Goal: Task Accomplishment & Management: Manage account settings

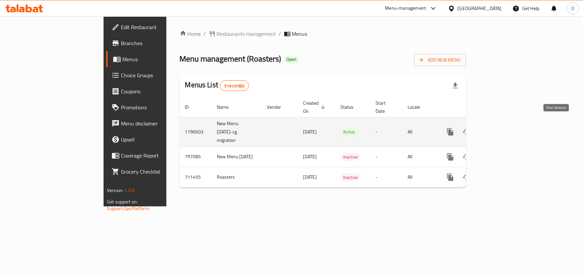
click at [502, 128] on icon "enhanced table" at bounding box center [498, 132] width 8 height 8
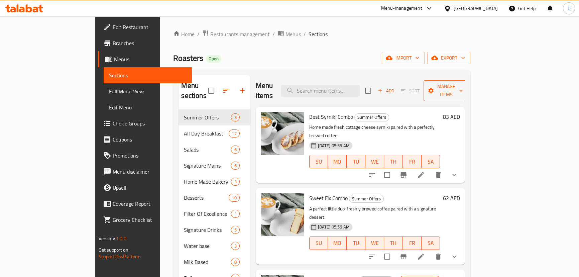
click at [463, 82] on span "Manage items" at bounding box center [446, 90] width 34 height 17
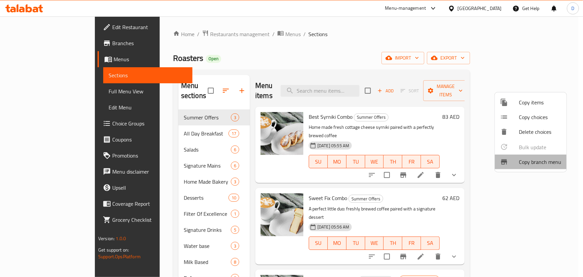
click at [542, 163] on span "Copy branch menu" at bounding box center [540, 162] width 42 height 8
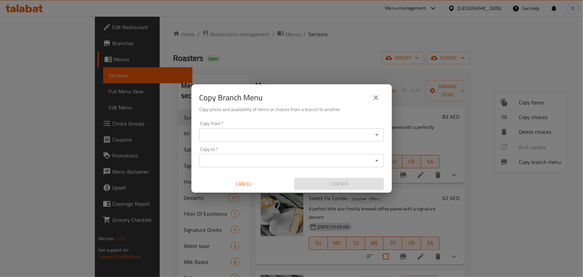
click at [365, 139] on input "Copy from   *" at bounding box center [285, 134] width 169 height 9
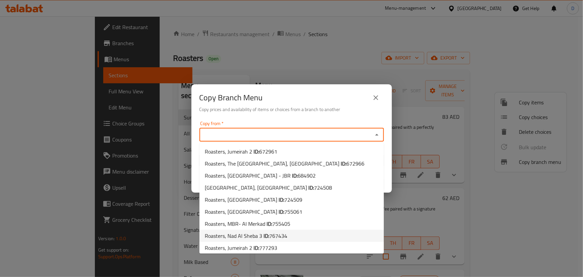
click at [299, 236] on li "Roasters, Nad Al Sheba 3 ID: 767434" at bounding box center [291, 235] width 184 height 12
type input "Roasters, Nad Al Sheba 3"
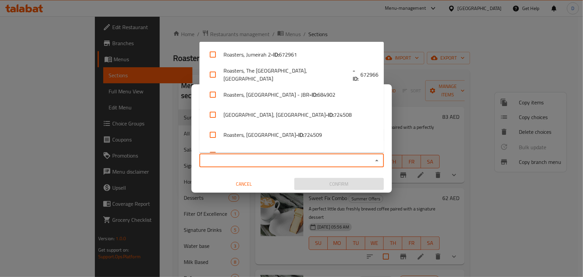
click at [277, 159] on input "Copy to   *" at bounding box center [285, 160] width 169 height 9
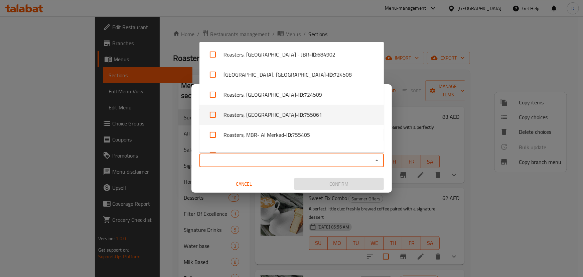
scroll to position [75, 0]
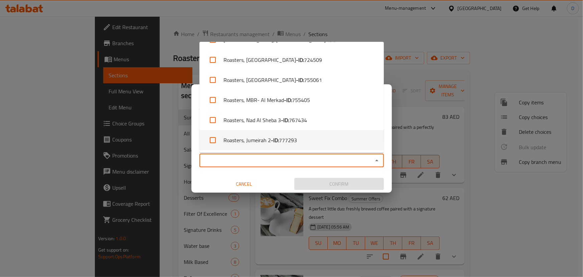
click at [284, 139] on span "777293" at bounding box center [288, 140] width 18 height 8
checkbox input "true"
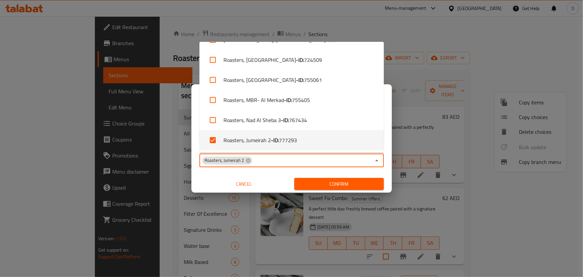
click at [311, 185] on span "Confirm" at bounding box center [339, 184] width 79 height 8
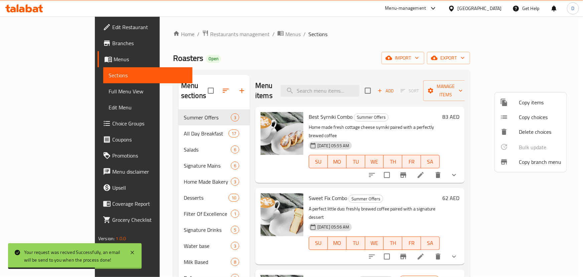
click at [232, 32] on div at bounding box center [291, 138] width 583 height 277
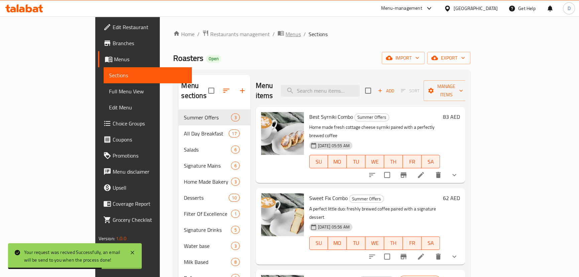
click at [285, 32] on span "Menus" at bounding box center [292, 34] width 15 height 8
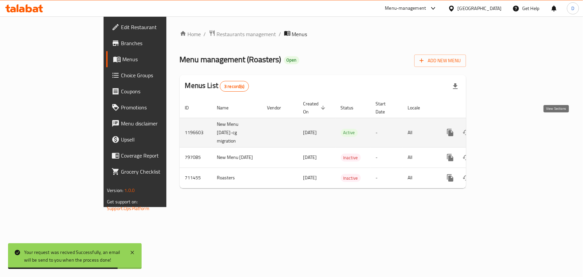
click at [501, 129] on icon "enhanced table" at bounding box center [498, 132] width 6 height 6
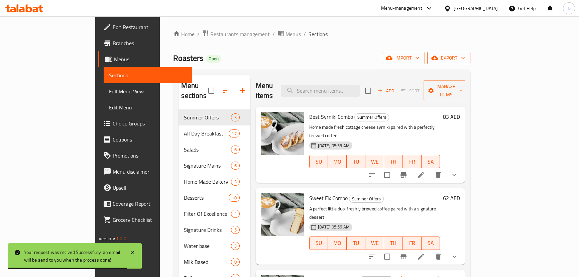
click at [465, 58] on span "export" at bounding box center [448, 58] width 32 height 8
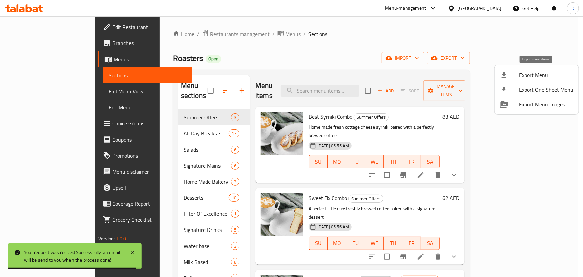
click at [542, 71] on span "Export Menu" at bounding box center [546, 75] width 54 height 8
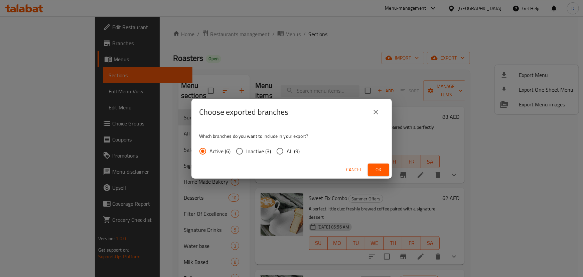
click at [294, 151] on span "All (9)" at bounding box center [293, 151] width 13 height 8
click at [287, 151] on input "All (9)" at bounding box center [280, 151] width 14 height 14
radio input "true"
click at [382, 171] on span "Ok" at bounding box center [378, 169] width 11 height 8
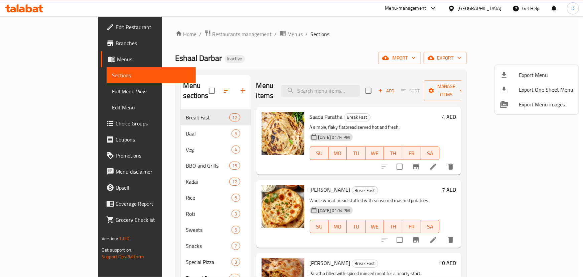
click at [66, 94] on div at bounding box center [291, 138] width 583 height 277
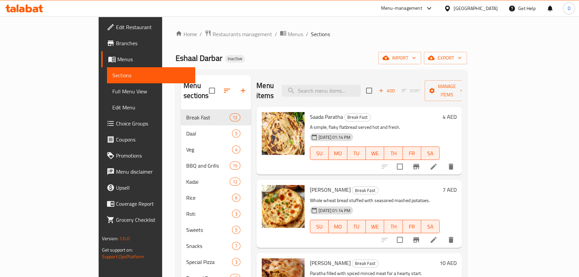
drag, startPoint x: 66, startPoint y: 94, endPoint x: 158, endPoint y: 0, distance: 130.6
click at [112, 94] on span "Full Menu View" at bounding box center [150, 91] width 77 height 8
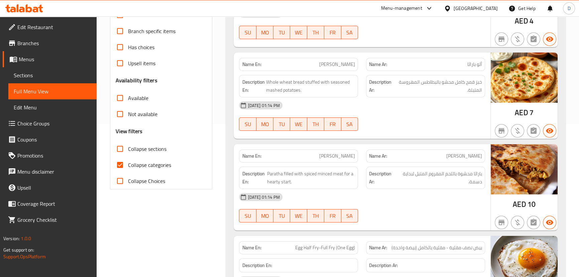
scroll to position [182, 0]
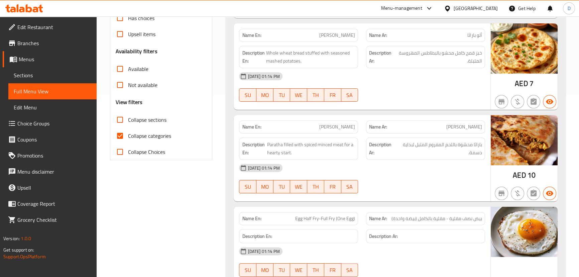
click at [168, 137] on span "Collapse categories" at bounding box center [149, 136] width 43 height 8
click at [128, 137] on input "Collapse categories" at bounding box center [120, 136] width 16 height 16
checkbox input "false"
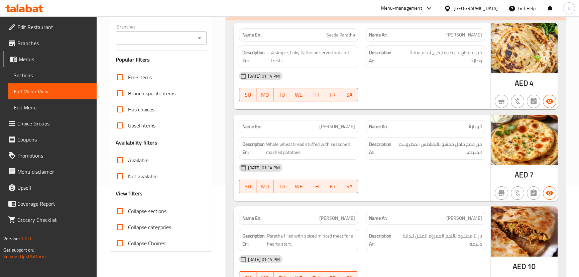
scroll to position [30, 0]
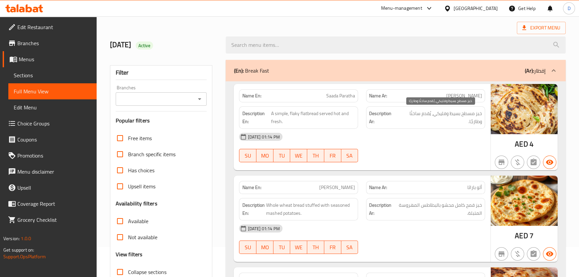
click at [443, 114] on span "خبز مسطح بسيط وفليكي، يُقدم ساخنًا وطازجًا." at bounding box center [440, 117] width 84 height 16
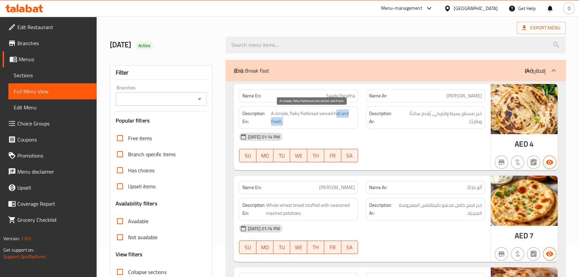
drag, startPoint x: 337, startPoint y: 115, endPoint x: 334, endPoint y: 121, distance: 6.5
click at [334, 121] on span "A simple, flaky flatbread served hot and fresh." at bounding box center [313, 117] width 84 height 16
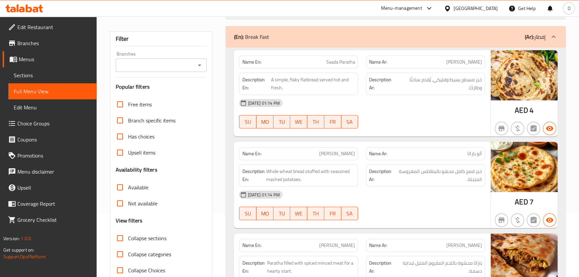
scroll to position [91, 0]
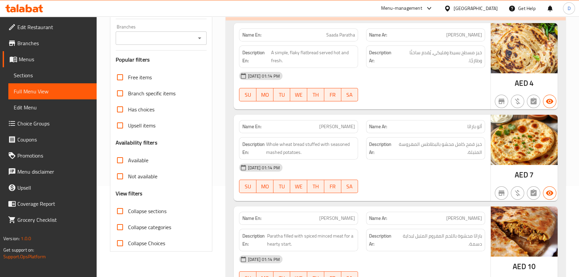
click at [464, 35] on p "Name Ar: سادا براثا" at bounding box center [425, 34] width 113 height 7
click at [468, 36] on span "[PERSON_NAME]" at bounding box center [464, 34] width 36 height 7
copy span "براثا"
click at [400, 142] on span "خبز قمح كامل محشو بالبطاطس المهروسة المتبلة." at bounding box center [438, 148] width 87 height 16
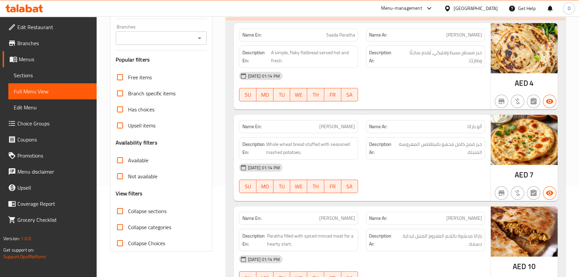
click at [473, 124] on span "ألو باراثا" at bounding box center [474, 126] width 15 height 7
copy span "باراثا"
click at [366, 53] on div "Description Ar: خبز مسطح بسيط وفليكي، يُقدم ساخنًا وطازجًا." at bounding box center [425, 56] width 119 height 22
drag, startPoint x: 294, startPoint y: 53, endPoint x: 340, endPoint y: 60, distance: 47.3
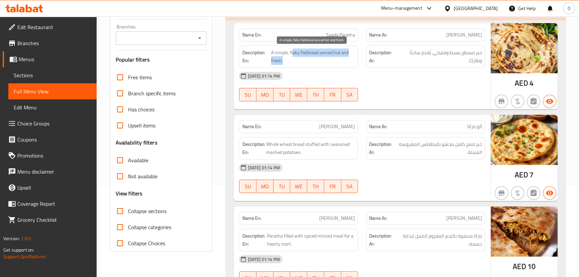
click at [340, 60] on span "A simple, flaky flatbread served hot and fresh." at bounding box center [313, 56] width 84 height 16
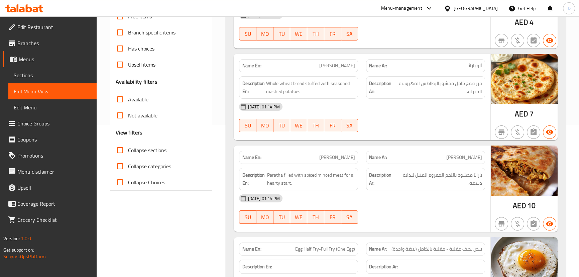
scroll to position [182, 0]
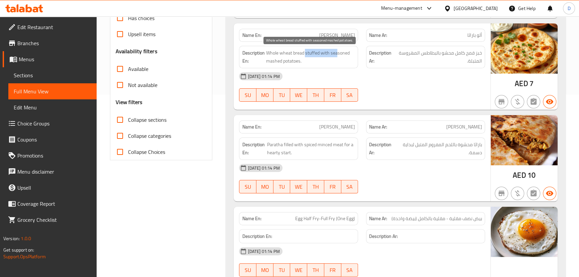
drag, startPoint x: 306, startPoint y: 50, endPoint x: 336, endPoint y: 49, distance: 30.4
click at [336, 49] on span "Whole wheat bread stuffed with seasoned mashed potatoes." at bounding box center [310, 57] width 89 height 16
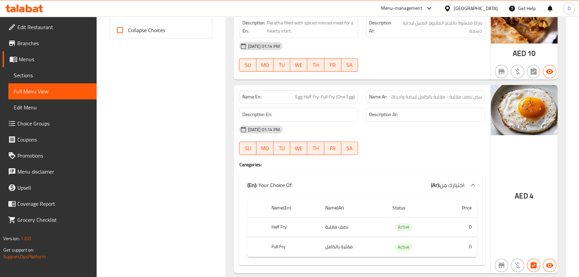
scroll to position [334, 0]
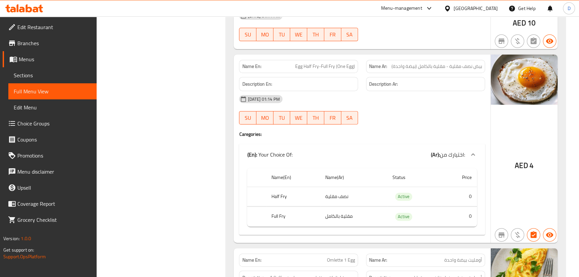
click at [299, 68] on span "Egg Half Fry-Full Fry (One Egg)" at bounding box center [325, 66] width 60 height 7
drag, startPoint x: 296, startPoint y: 66, endPoint x: 353, endPoint y: 69, distance: 56.5
click at [353, 69] on span "Egg Half Fry-Full Fry (One Egg)" at bounding box center [325, 66] width 60 height 7
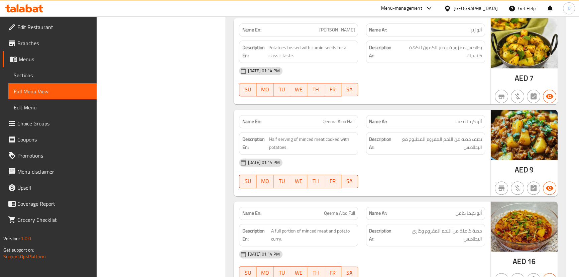
scroll to position [1032, 0]
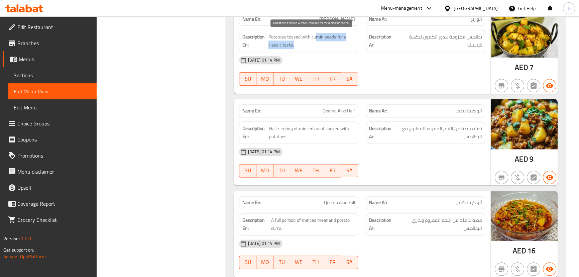
drag, startPoint x: 314, startPoint y: 33, endPoint x: 324, endPoint y: 42, distance: 12.8
click at [324, 42] on span "Potatoes tossed with cumin seeds for a classic taste." at bounding box center [311, 41] width 87 height 16
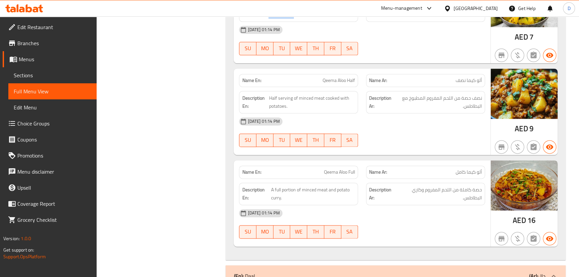
scroll to position [1093, 0]
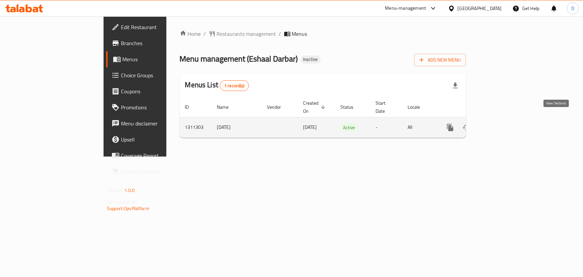
click at [506, 119] on link "enhanced table" at bounding box center [498, 127] width 16 height 16
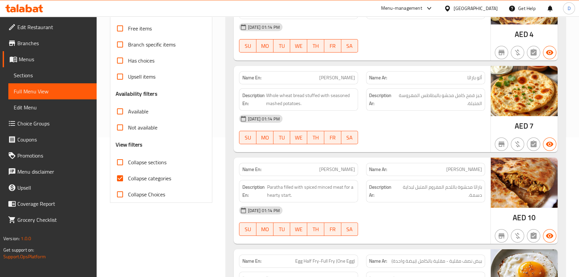
scroll to position [152, 0]
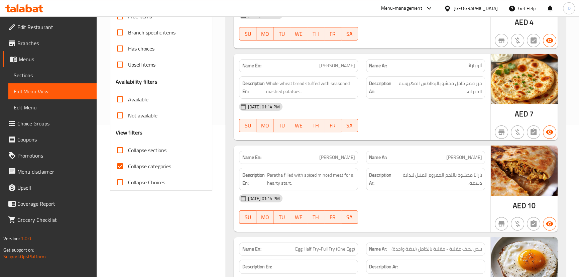
click at [139, 164] on span "Collapse categories" at bounding box center [149, 166] width 43 height 8
click at [128, 164] on input "Collapse categories" at bounding box center [120, 166] width 16 height 16
checkbox input "false"
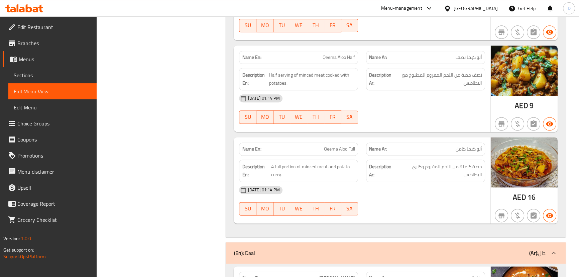
scroll to position [1116, 0]
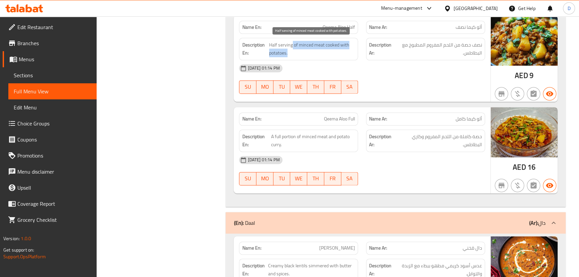
drag, startPoint x: 291, startPoint y: 46, endPoint x: 330, endPoint y: 53, distance: 39.0
click at [330, 53] on span "Half serving of minced meat cooked with potatoes." at bounding box center [312, 49] width 86 height 16
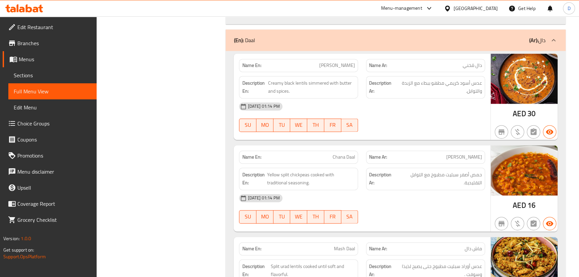
scroll to position [1328, 0]
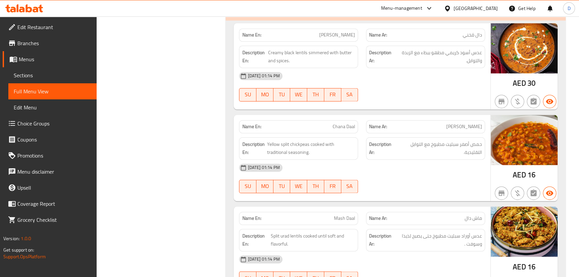
click at [340, 33] on span "[PERSON_NAME]" at bounding box center [337, 34] width 36 height 7
copy span "[PERSON_NAME]"
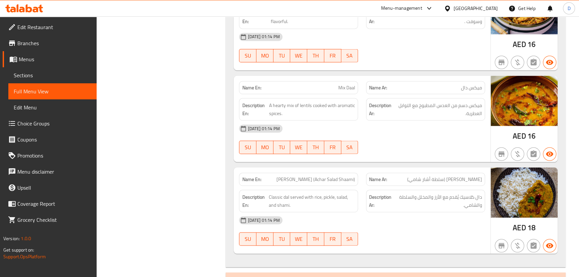
scroll to position [1571, 0]
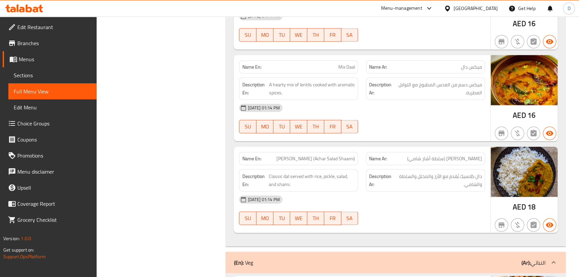
click at [307, 155] on span "[PERSON_NAME] (Achar Salad Shaami)" at bounding box center [315, 158] width 78 height 7
click at [307, 155] on span "Dal Chawal (Achar Salad Shaami)" at bounding box center [315, 158] width 78 height 7
copy span "Chawal"
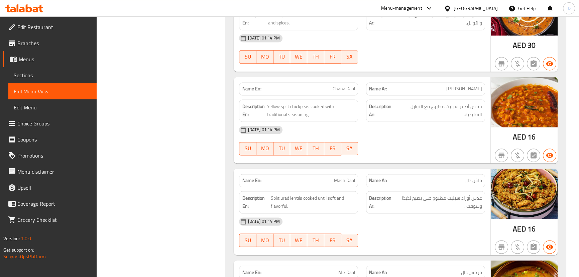
scroll to position [1427, 0]
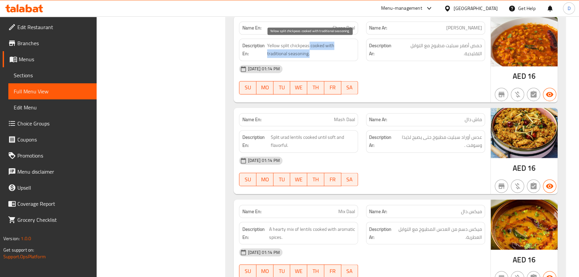
drag, startPoint x: 309, startPoint y: 43, endPoint x: 353, endPoint y: 53, distance: 45.5
click at [353, 53] on span "Yellow split chickpeas cooked with traditional seasoning." at bounding box center [311, 49] width 88 height 16
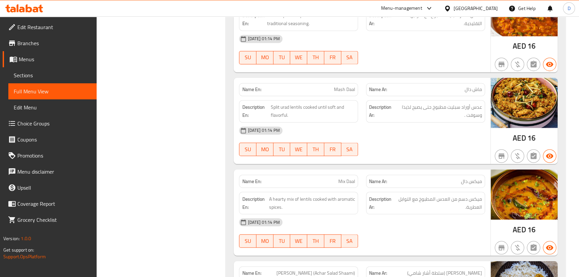
scroll to position [1518, 0]
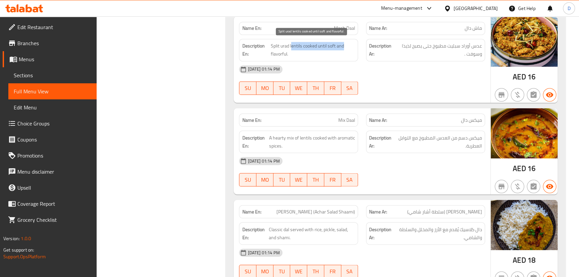
drag, startPoint x: 291, startPoint y: 42, endPoint x: 344, endPoint y: 41, distance: 52.4
click at [344, 42] on span "Split urad lentils cooked until soft and flavorful." at bounding box center [313, 50] width 84 height 16
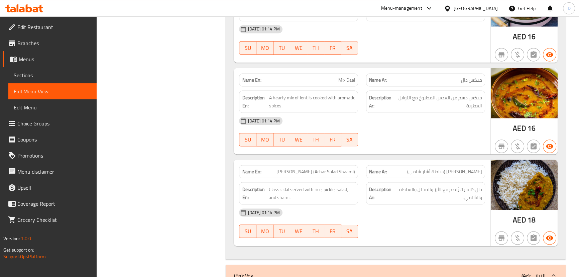
scroll to position [1609, 0]
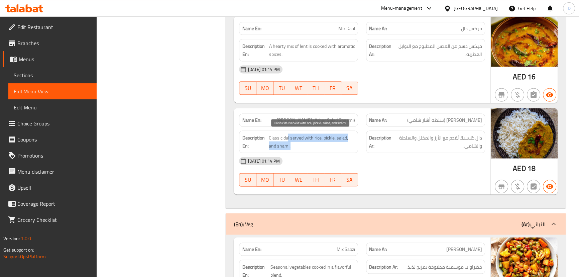
drag, startPoint x: 287, startPoint y: 132, endPoint x: 340, endPoint y: 143, distance: 54.0
click at [340, 143] on span "Classic dal served with rice, pickle, salad, and shami." at bounding box center [312, 142] width 86 height 16
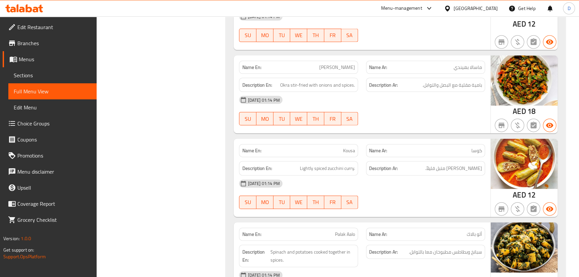
scroll to position [1913, 0]
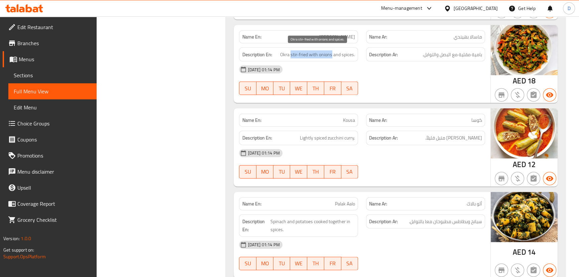
drag, startPoint x: 292, startPoint y: 48, endPoint x: 332, endPoint y: 47, distance: 40.8
click at [332, 50] on span "Okra stir-fried with onions and spices." at bounding box center [317, 54] width 75 height 8
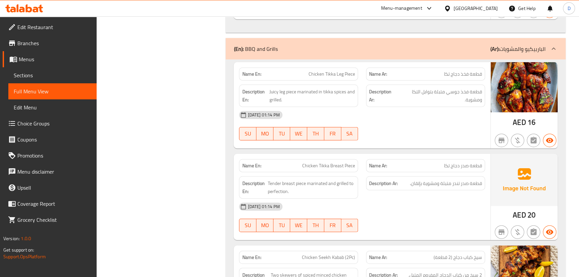
scroll to position [2186, 0]
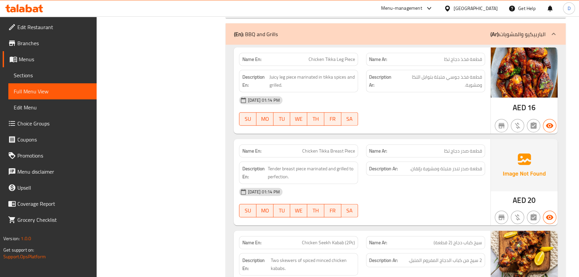
click at [349, 56] on span "Chicken Tikka Leg Piece" at bounding box center [331, 59] width 46 height 7
drag, startPoint x: 349, startPoint y: 56, endPoint x: 307, endPoint y: 55, distance: 42.4
click at [307, 56] on p "Name En: Chicken Tikka Leg Piece" at bounding box center [298, 59] width 113 height 7
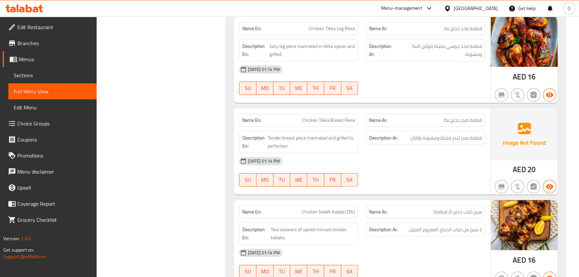
scroll to position [2217, 0]
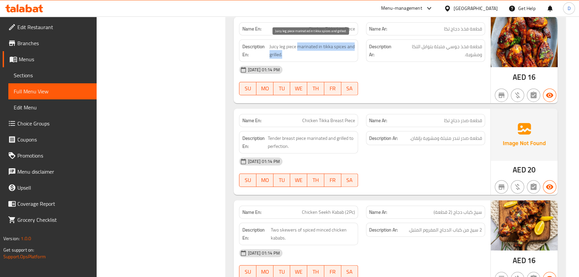
drag, startPoint x: 298, startPoint y: 40, endPoint x: 348, endPoint y: 48, distance: 50.5
click at [348, 48] on span "Juicy leg piece marinated in tikka spices and grilled." at bounding box center [312, 50] width 86 height 16
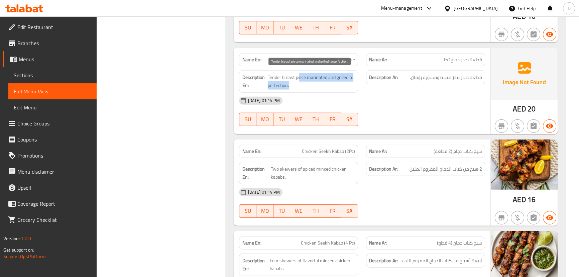
drag, startPoint x: 299, startPoint y: 73, endPoint x: 336, endPoint y: 84, distance: 38.6
click at [336, 84] on span "Tender breast piece marinated and grilled to perfection." at bounding box center [311, 81] width 87 height 16
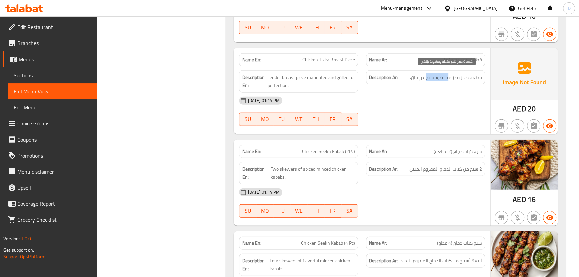
drag, startPoint x: 450, startPoint y: 76, endPoint x: 425, endPoint y: 77, distance: 24.8
click at [425, 77] on span "قطعة صدر تندر متبلة ومشوية بإتقان." at bounding box center [446, 77] width 72 height 8
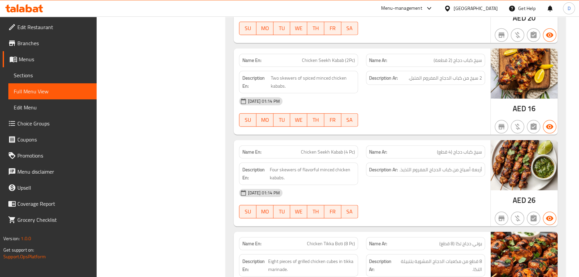
scroll to position [2399, 0]
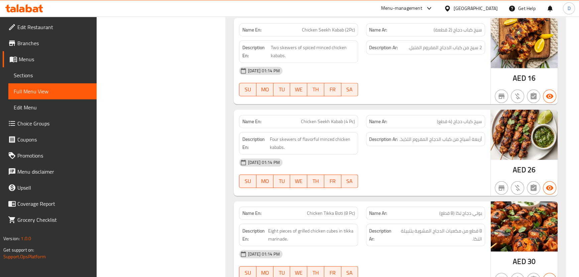
drag, startPoint x: 302, startPoint y: 42, endPoint x: 334, endPoint y: 60, distance: 36.5
click at [334, 60] on div "Name En: Chicken Seekh Kabab (2Pc) Name Ar: سيخ كباب دجاج (2 قطعة) Description …" at bounding box center [361, 61] width 256 height 86
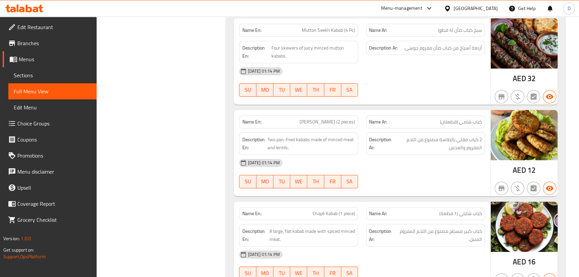
scroll to position [2915, 0]
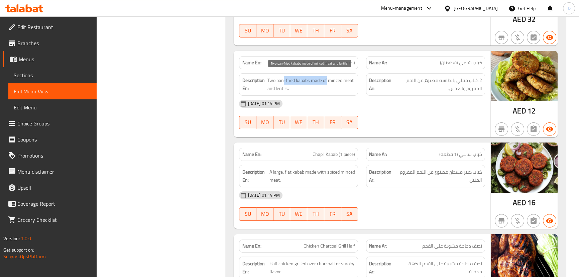
drag, startPoint x: 282, startPoint y: 75, endPoint x: 327, endPoint y: 75, distance: 44.8
click at [327, 76] on span "Two pan-fried kababs made of minced meat and lentils." at bounding box center [311, 84] width 88 height 16
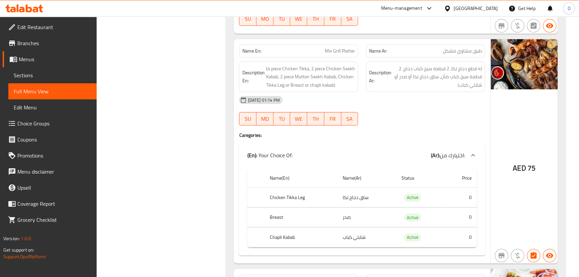
scroll to position [3310, 0]
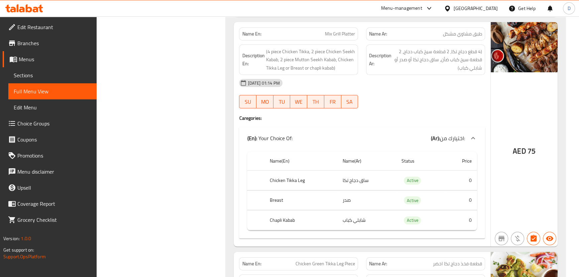
click at [330, 30] on span "Mix Grill Platter" at bounding box center [340, 33] width 30 height 7
copy span "Mix Grill Platter"
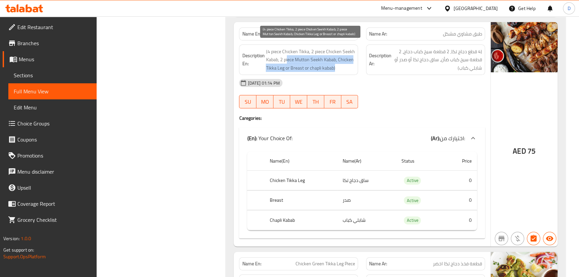
drag, startPoint x: 287, startPoint y: 54, endPoint x: 337, endPoint y: 60, distance: 49.8
click at [337, 60] on span "(4 piece Chicken Tikka, 2 piece Chicken Seekh Kabab, 2 piece Mutton Seekh Kabab…" at bounding box center [310, 59] width 89 height 25
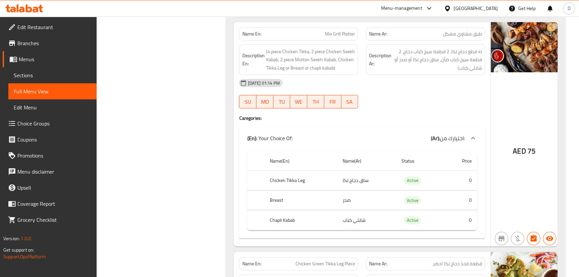
click at [327, 30] on span "Mix Grill Platter" at bounding box center [340, 33] width 30 height 7
copy span "Mix Grill Platter"
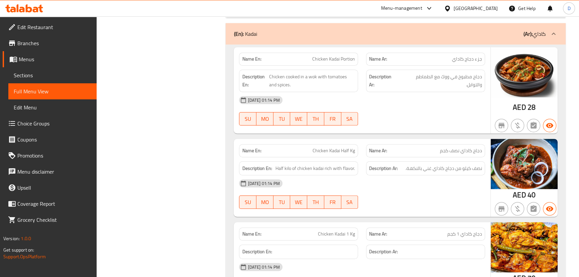
scroll to position [3765, 0]
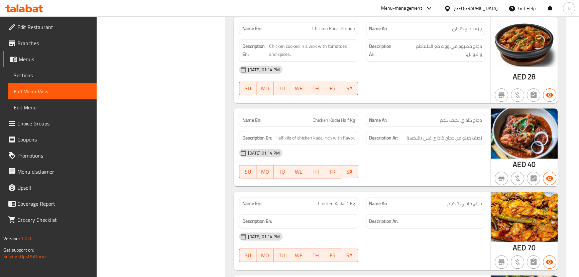
click at [349, 25] on span "Chicken Kadai Portion" at bounding box center [333, 28] width 43 height 7
copy span "Portion"
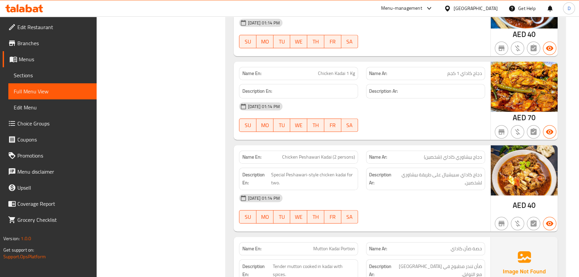
scroll to position [3917, 0]
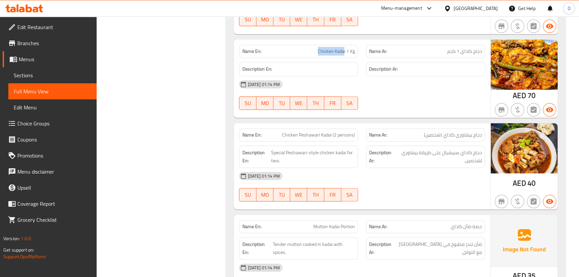
drag, startPoint x: 344, startPoint y: 47, endPoint x: 318, endPoint y: 41, distance: 26.8
click at [318, 45] on div "Name En: Chicken Kadai 1 Kg" at bounding box center [298, 51] width 119 height 13
copy span "Chicken Kada"
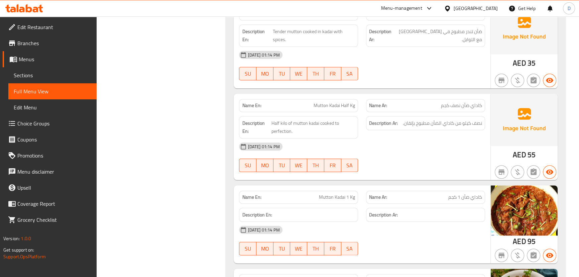
scroll to position [4099, 0]
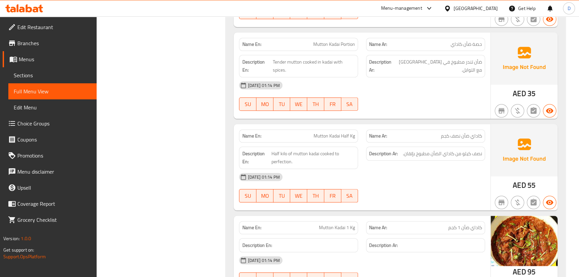
click at [320, 41] on span "Mutton Kadai Portion" at bounding box center [334, 44] width 42 height 7
copy span "Mutton Kadai Portion"
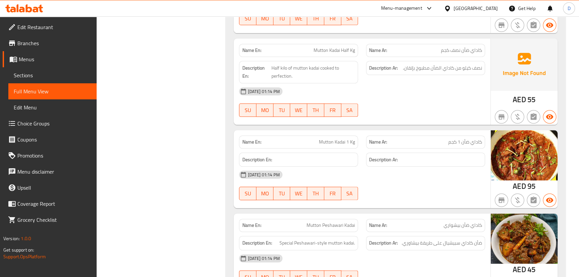
scroll to position [4190, 0]
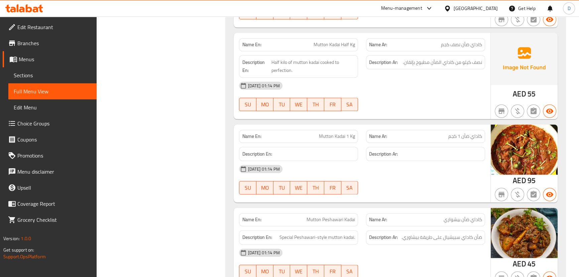
click at [342, 133] on span "Mutton Kadai 1 Kg" at bounding box center [337, 136] width 36 height 7
copy span "Mutton Kadai 1 Kg"
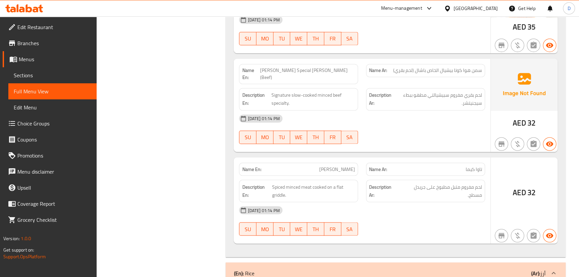
scroll to position [4616, 0]
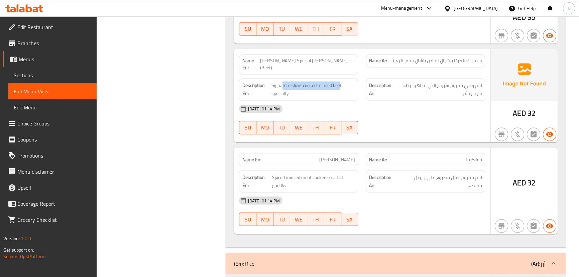
drag, startPoint x: 339, startPoint y: 72, endPoint x: 281, endPoint y: 65, distance: 59.1
click at [281, 78] on div "Description En: Signature slow-cooked minced beef specialty." at bounding box center [298, 89] width 119 height 22
drag, startPoint x: 325, startPoint y: 54, endPoint x: 294, endPoint y: 54, distance: 31.1
click at [294, 57] on span "Eshaal's Special Kouta Hua Goosht (Beef)" at bounding box center [307, 64] width 95 height 14
click at [297, 57] on span "Eshaal's Special Kouta Hua Goosht (Beef)" at bounding box center [307, 64] width 95 height 14
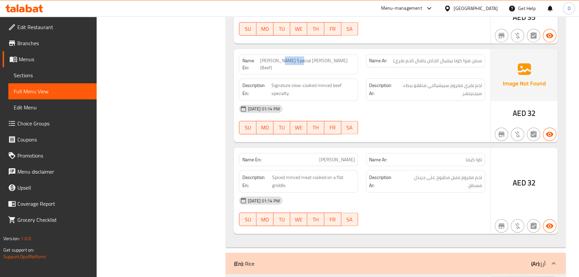
click at [297, 57] on span "Eshaal's Special Kouta Hua Goosht (Beef)" at bounding box center [307, 64] width 95 height 14
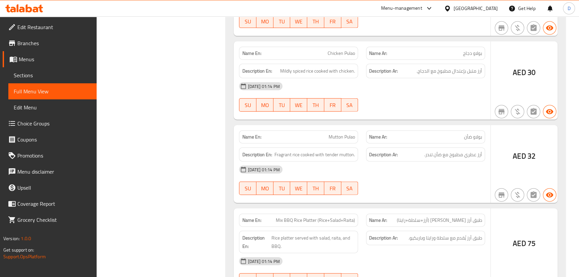
scroll to position [5132, 0]
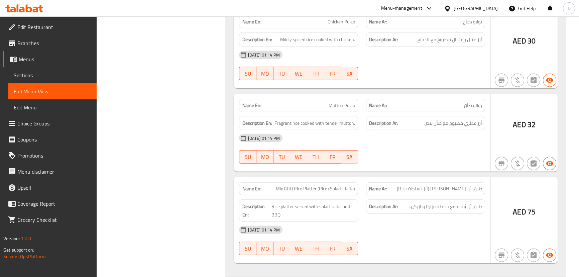
click at [332, 185] on span "Mix BBQ Rice Platter (Rice+Salad+Raita)" at bounding box center [315, 188] width 79 height 7
copy span "Mix BBQ Rice Platter (Rice+Salad+Raita)"
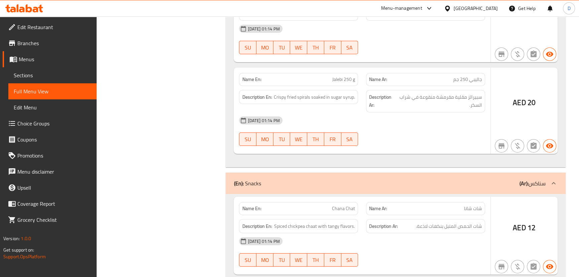
scroll to position [6013, 0]
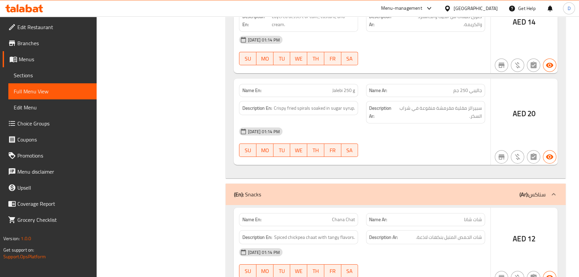
click at [340, 87] on span "Jalebi 250 g" at bounding box center [343, 90] width 23 height 7
copy span "Jalebi"
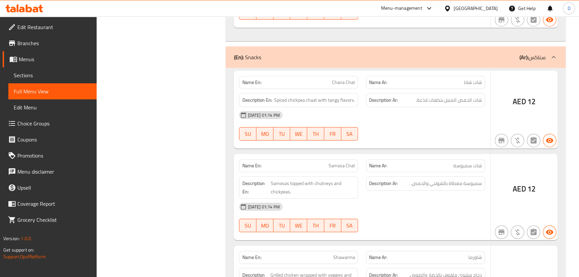
scroll to position [6164, 0]
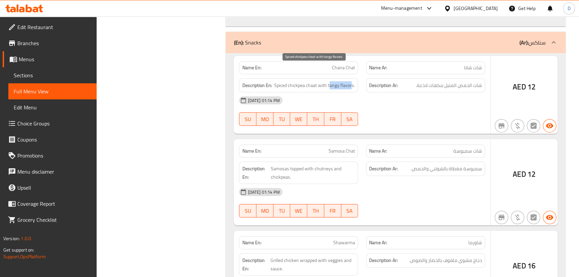
drag, startPoint x: 329, startPoint y: 68, endPoint x: 351, endPoint y: 69, distance: 21.8
click at [351, 81] on span "Spiced chickpea chaat with tangy flavors." at bounding box center [314, 85] width 81 height 8
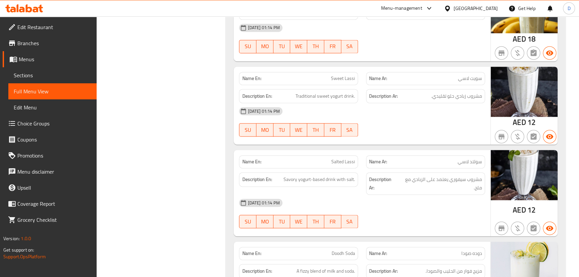
scroll to position [7531, 0]
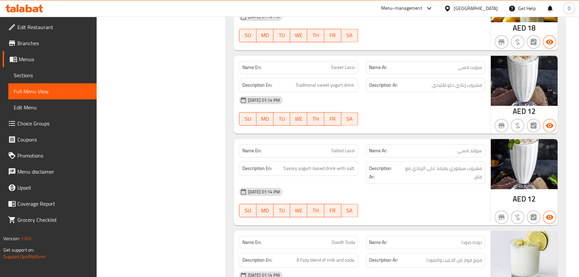
click at [335, 64] on span "Sweet Lassi" at bounding box center [343, 67] width 24 height 7
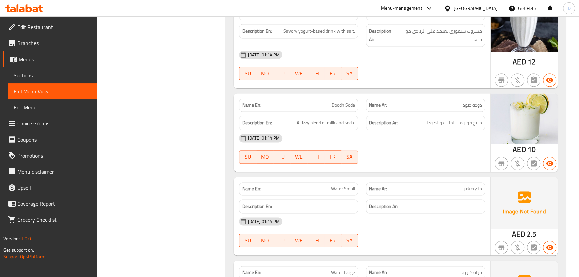
scroll to position [7683, 0]
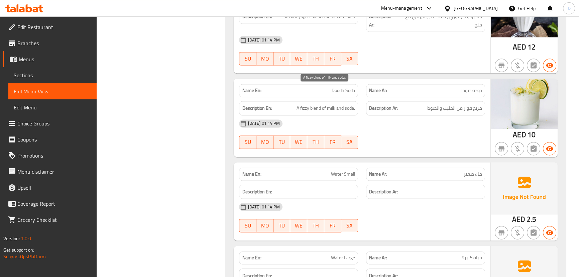
click at [327, 104] on span "A fizzy blend of milk and soda." at bounding box center [325, 108] width 58 height 8
click at [339, 87] on span "Doodh Soda" at bounding box center [342, 90] width 23 height 7
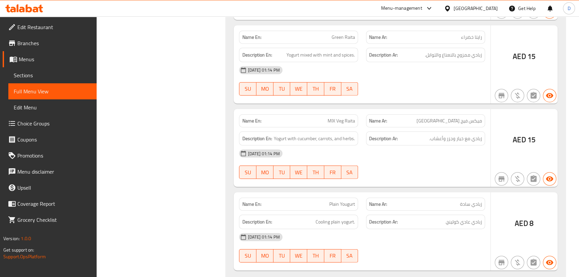
scroll to position [8525, 0]
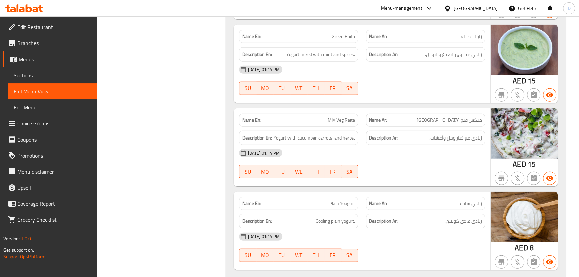
click at [336, 117] on span "MIX Veg Raita" at bounding box center [340, 120] width 27 height 7
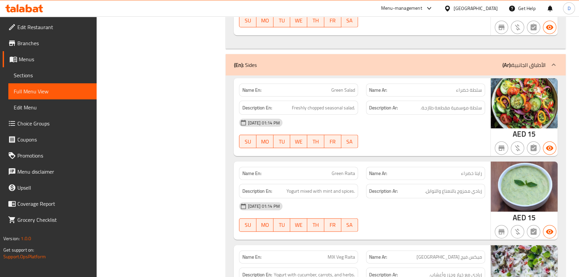
scroll to position [8433, 0]
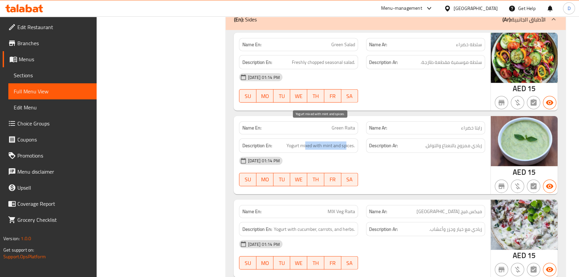
drag, startPoint x: 306, startPoint y: 126, endPoint x: 345, endPoint y: 129, distance: 39.5
click at [345, 141] on span "Yogurt mixed with mint and spices." at bounding box center [320, 145] width 68 height 8
click at [306, 55] on div "Description En: Freshly chopped seasonal salad." at bounding box center [298, 62] width 119 height 14
drag, startPoint x: 305, startPoint y: 44, endPoint x: 290, endPoint y: 42, distance: 14.6
click at [290, 58] on h6 "Description En: Freshly chopped seasonal salad." at bounding box center [298, 62] width 113 height 8
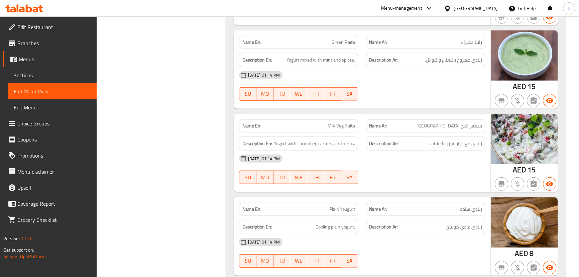
scroll to position [8525, 0]
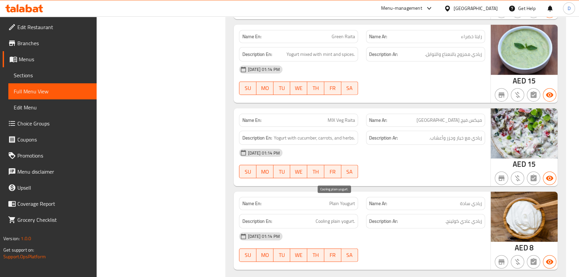
click at [322, 217] on span "Cooling plain yogurt." at bounding box center [334, 221] width 39 height 8
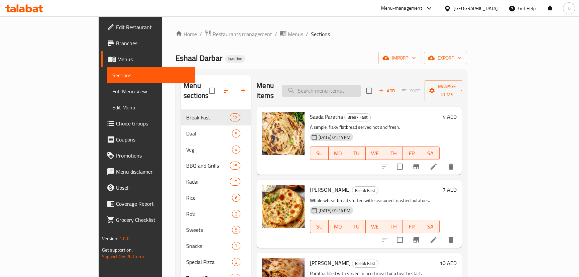
click at [325, 87] on input "search" at bounding box center [321, 91] width 79 height 12
paste input "[PERSON_NAME]"
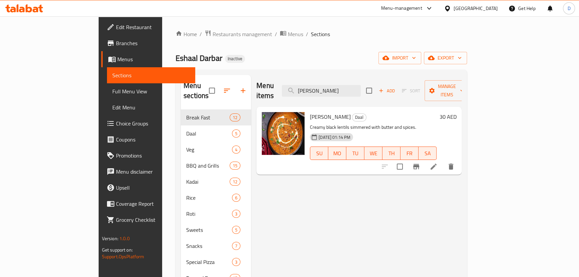
type input "[PERSON_NAME]"
click at [443, 161] on li at bounding box center [433, 166] width 19 height 12
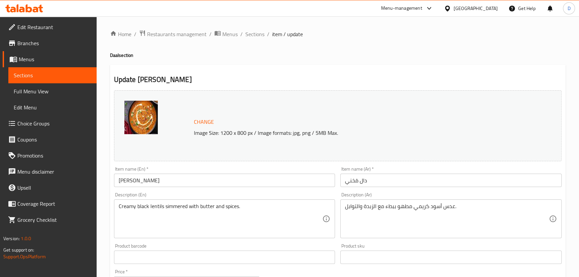
click at [142, 184] on input "[PERSON_NAME]" at bounding box center [224, 179] width 221 height 13
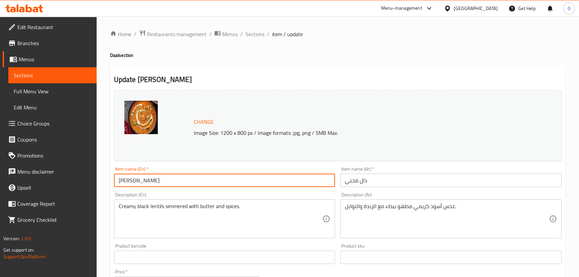
click at [142, 184] on input "[PERSON_NAME]" at bounding box center [224, 179] width 221 height 13
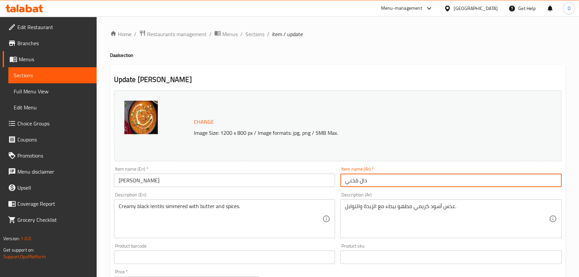
click at [347, 178] on input "دال مَخني" at bounding box center [450, 179] width 221 height 13
paste input "اخا"
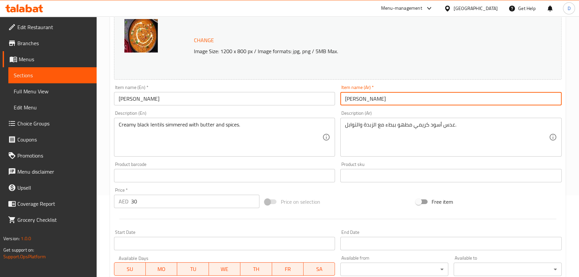
scroll to position [91, 0]
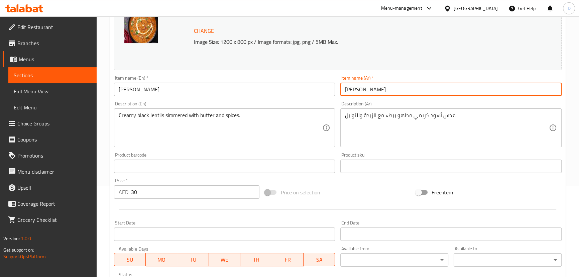
type input "دال ماخاني"
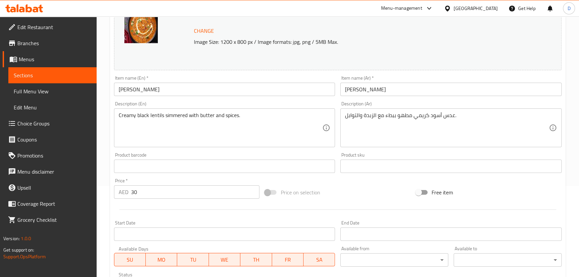
scroll to position [205, 0]
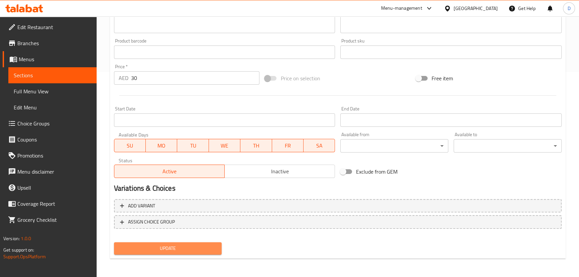
click at [177, 250] on span "Update" at bounding box center [167, 248] width 97 height 8
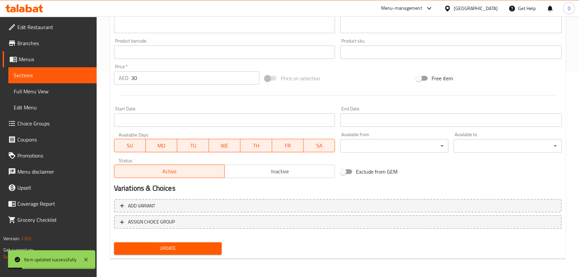
click at [157, 247] on span "Update" at bounding box center [167, 248] width 97 height 8
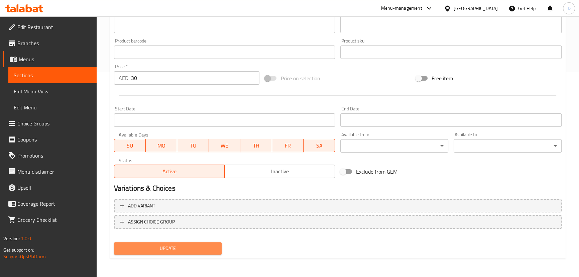
drag, startPoint x: 130, startPoint y: 244, endPoint x: 130, endPoint y: 221, distance: 22.4
click at [130, 244] on span "Update" at bounding box center [167, 248] width 97 height 8
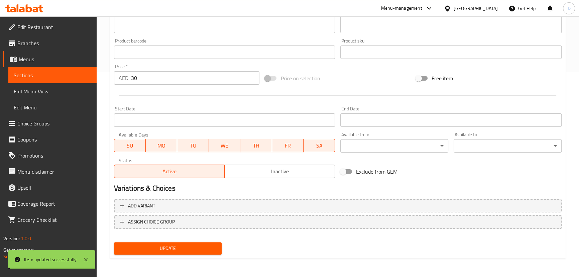
click at [87, 70] on link "Sections" at bounding box center [52, 75] width 88 height 16
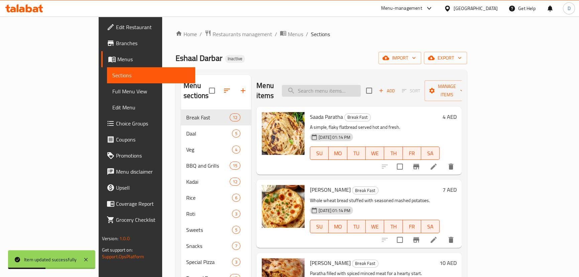
click at [358, 85] on input "search" at bounding box center [321, 91] width 79 height 12
paste input "Mix Grill Platter"
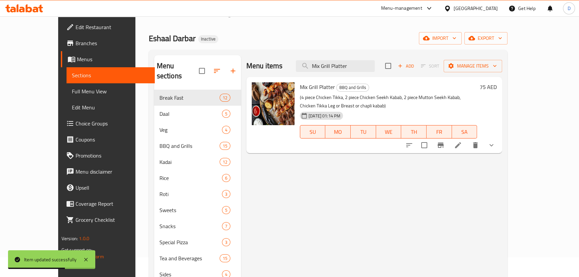
scroll to position [30, 0]
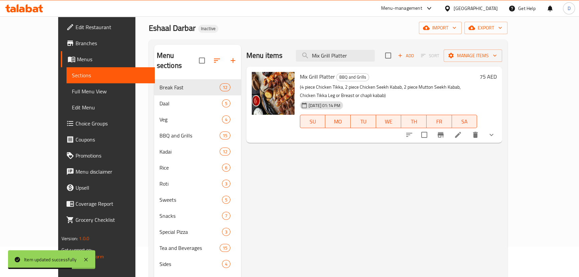
type input "Mix Grill Platter"
click at [467, 129] on li at bounding box center [457, 135] width 19 height 12
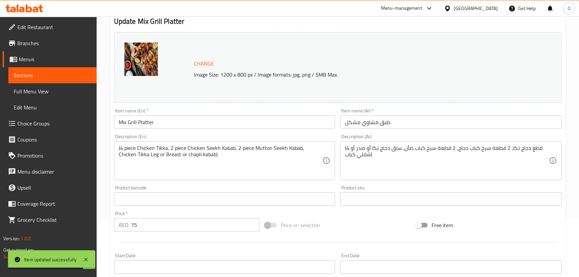
scroll to position [91, 0]
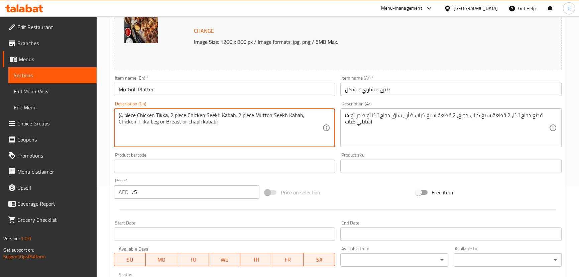
click at [138, 119] on textarea "(4 piece Chicken Tikka, 2 piece Chicken Seekh Kabab, 2 piece Mutton Seekh Kabab…" at bounding box center [221, 128] width 204 height 32
click at [134, 124] on textarea "(4 piece Chicken Tikka, 2 piece Chicken Seekh Kabab, 2 piece Mutton Seekh Kabab…" at bounding box center [221, 128] width 204 height 32
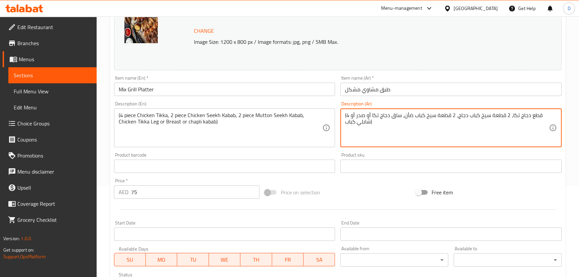
click at [394, 115] on textarea "(4 قطع دجاج تكا، 2 قطعة سيخ كباب دجاج، 2 قطعة سيخ كباب ضأن، ساق دجاج تكا أو صدر…" at bounding box center [447, 128] width 204 height 32
paste textarea "فخذ"
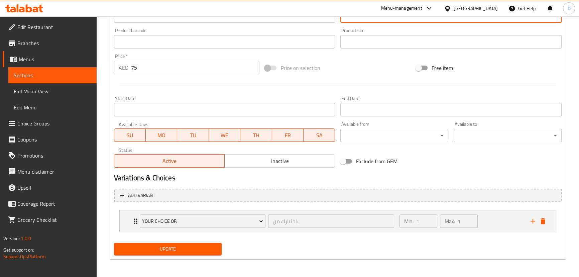
scroll to position [216, 0]
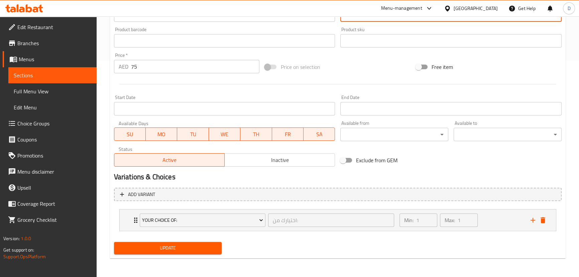
type textarea "(4 قطع دجاج تكا، 2 قطعة سيخ كباب دجاج، 2 قطعة سيخ كباب ضأن، فخذ دجاج تكا أو صدر…"
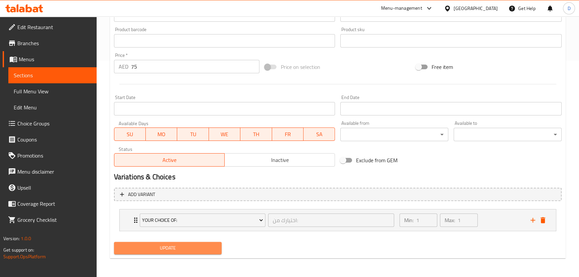
click at [193, 246] on span "Update" at bounding box center [167, 248] width 97 height 8
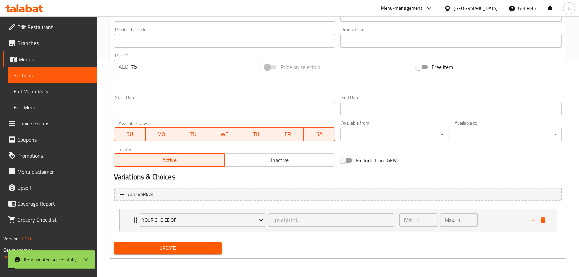
click at [195, 245] on span "Update" at bounding box center [167, 248] width 97 height 8
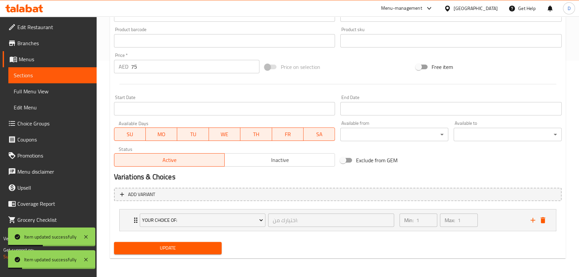
click at [54, 126] on span "Choice Groups" at bounding box center [54, 123] width 74 height 8
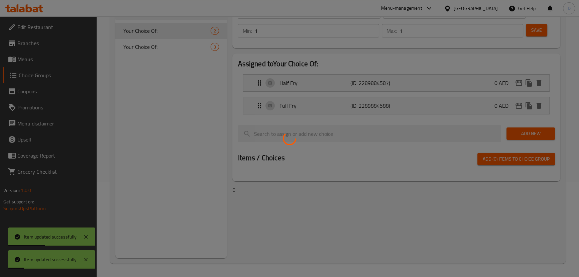
scroll to position [95, 0]
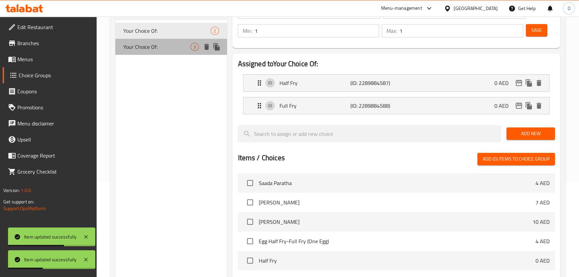
click at [146, 51] on span "Your Choice Of:" at bounding box center [156, 47] width 67 height 8
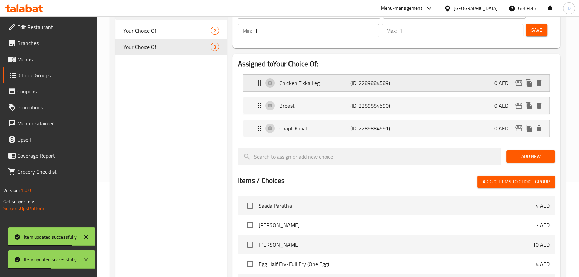
click at [333, 86] on p "Chicken Tikka Leg" at bounding box center [314, 83] width 71 height 8
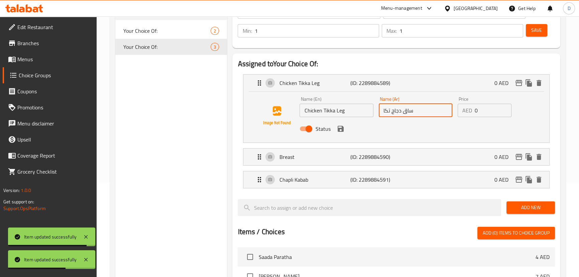
drag, startPoint x: 403, startPoint y: 114, endPoint x: 424, endPoint y: 114, distance: 21.0
click at [424, 114] on input "ساق دجاج تكا" at bounding box center [414, 110] width 73 height 13
paste input "فخذ"
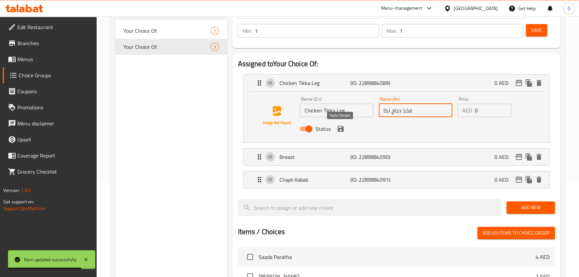
click at [344, 127] on icon "save" at bounding box center [340, 129] width 8 height 8
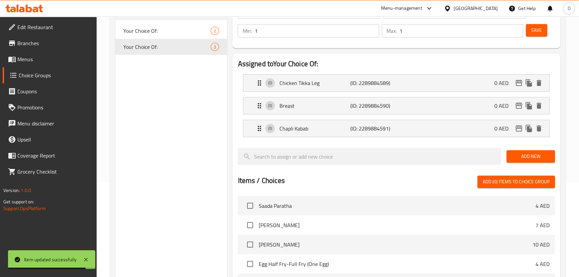
type input "فخذ دجاج تكا"
click at [323, 80] on p "Chicken Tikka Leg" at bounding box center [314, 83] width 71 height 8
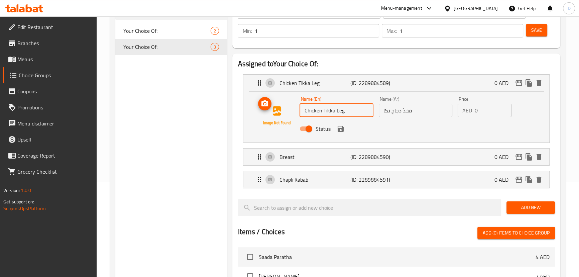
drag, startPoint x: 334, startPoint y: 111, endPoint x: 295, endPoint y: 108, distance: 39.2
click at [295, 108] on div "Name (En) Chicken Tikka Leg Name (En) Name (Ar) فخذ دجاج تكا Name (Ar) Price AE…" at bounding box center [396, 115] width 284 height 45
click at [315, 155] on p "Breast" at bounding box center [314, 157] width 71 height 8
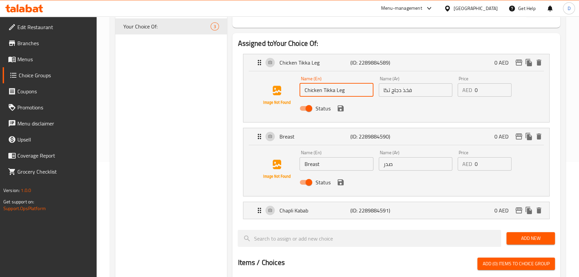
scroll to position [125, 0]
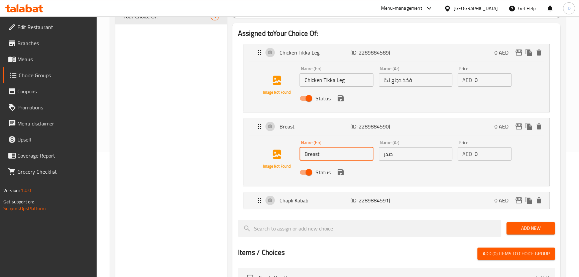
click at [304, 154] on input "Breast" at bounding box center [335, 153] width 73 height 13
paste input "Chicken Tikka"
type input "Chicken Tikka Breast"
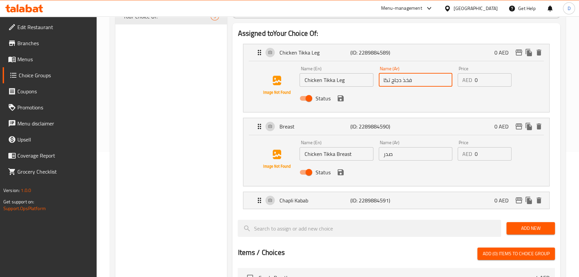
drag, startPoint x: 400, startPoint y: 81, endPoint x: 376, endPoint y: 78, distance: 23.9
click at [376, 78] on div "Name (Ar) فخذ دجاج تكا Name (Ar)" at bounding box center [415, 76] width 79 height 26
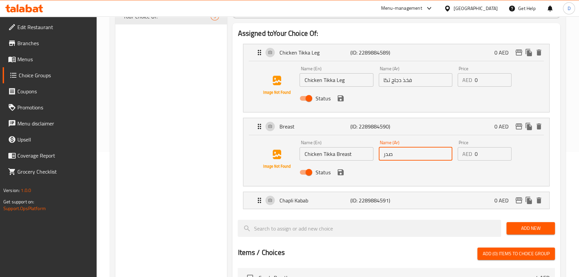
click at [397, 155] on input "صدر" at bounding box center [414, 153] width 73 height 13
paste input "دجاج تكا"
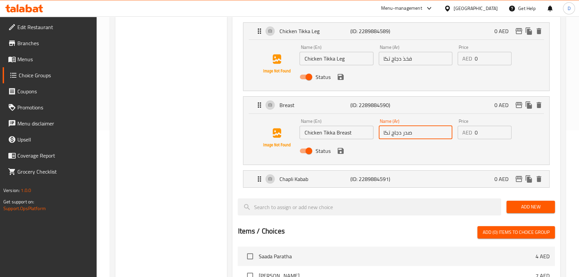
scroll to position [155, 0]
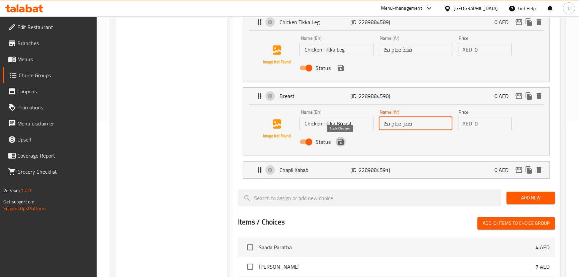
click at [342, 141] on icon "save" at bounding box center [340, 142] width 6 height 6
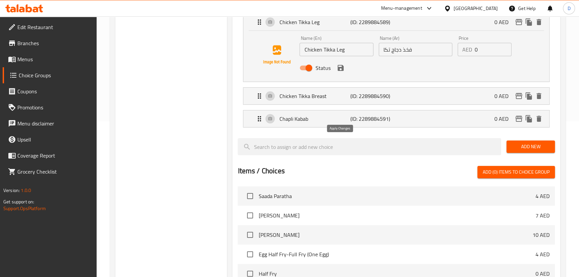
type input "صدر دجاج تكا"
click at [340, 68] on icon "save" at bounding box center [340, 68] width 8 height 8
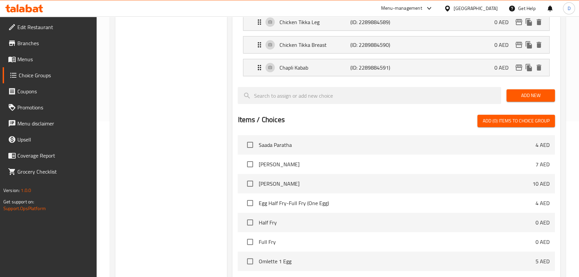
click at [332, 76] on li "Chapli Kabab (ID: 2289884591) 0 AED Name (En) Chapli Kabab Name (En) Name (Ar) …" at bounding box center [395, 67] width 317 height 23
click at [329, 69] on p "Chapli Kabab" at bounding box center [314, 67] width 71 height 8
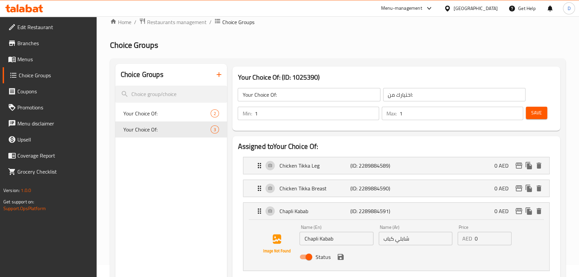
scroll to position [3, 0]
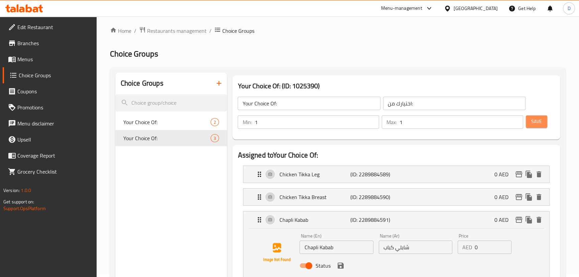
click at [540, 125] on span "Save" at bounding box center [536, 121] width 11 height 8
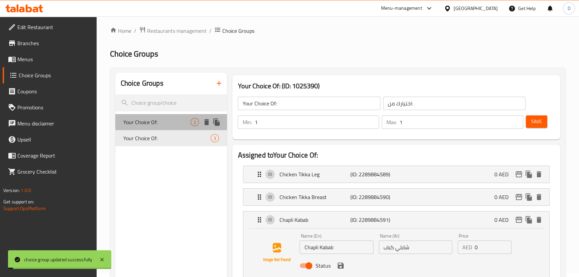
click at [166, 120] on span "Your Choice Of:" at bounding box center [156, 122] width 67 height 8
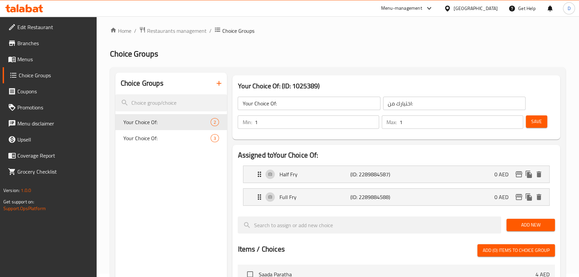
click at [74, 63] on link "Menus" at bounding box center [50, 59] width 94 height 16
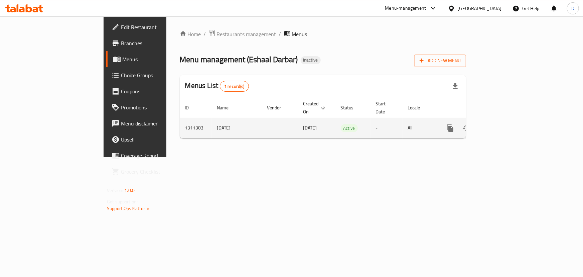
click at [502, 124] on icon "enhanced table" at bounding box center [498, 128] width 8 height 8
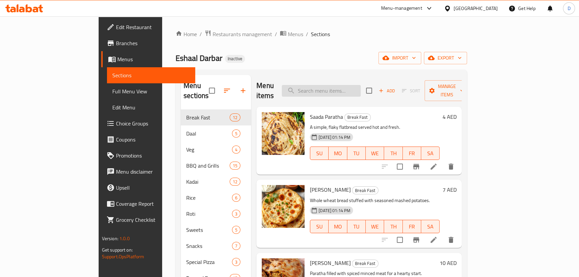
click at [316, 85] on input "search" at bounding box center [321, 91] width 79 height 12
paste input "Portion"
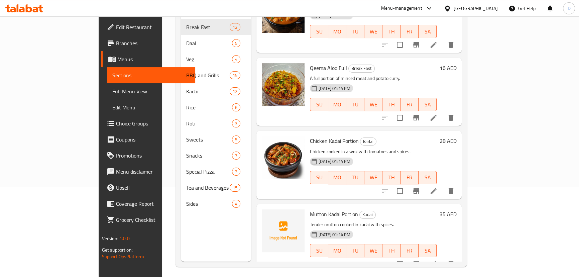
scroll to position [91, 0]
type input "Portion"
click at [437, 186] on icon at bounding box center [433, 190] width 8 height 8
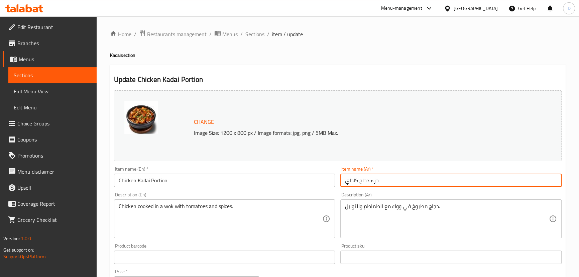
drag, startPoint x: 370, startPoint y: 183, endPoint x: 379, endPoint y: 184, distance: 9.4
click at [379, 184] on input "جزء دجاج كاداي" at bounding box center [450, 179] width 221 height 13
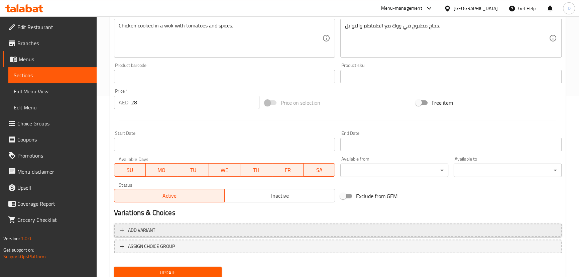
scroll to position [182, 0]
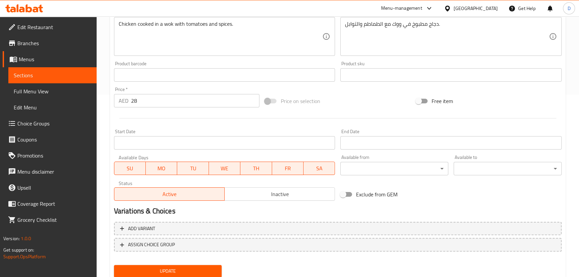
type input "حصة من دجاج كاداي"
drag, startPoint x: 182, startPoint y: 272, endPoint x: 192, endPoint y: 247, distance: 27.9
click at [182, 273] on span "Update" at bounding box center [167, 271] width 97 height 8
click at [86, 78] on span "Sections" at bounding box center [52, 75] width 77 height 8
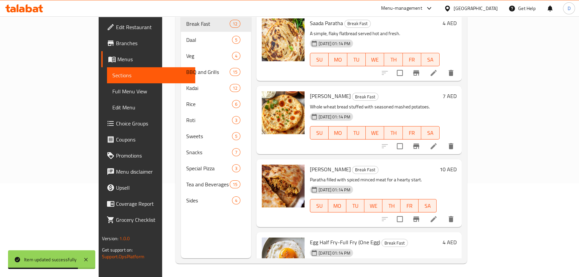
scroll to position [3, 0]
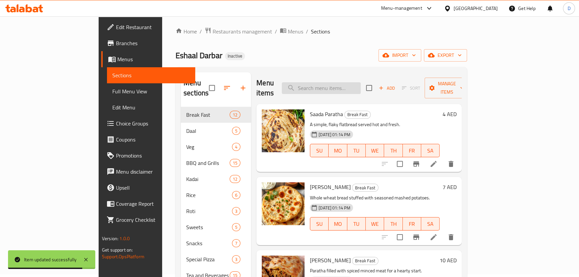
click at [360, 83] on input "search" at bounding box center [321, 88] width 79 height 12
paste input "Mutton Kadai 1 Kg"
type input "Mutton Kadai 1 Kg"
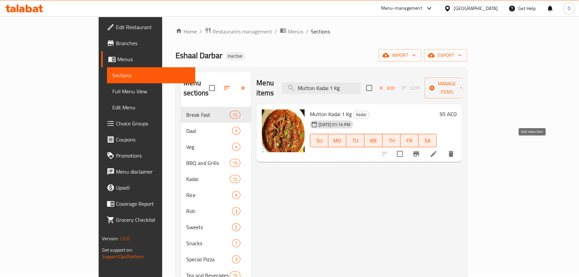
click at [437, 150] on icon at bounding box center [433, 154] width 8 height 8
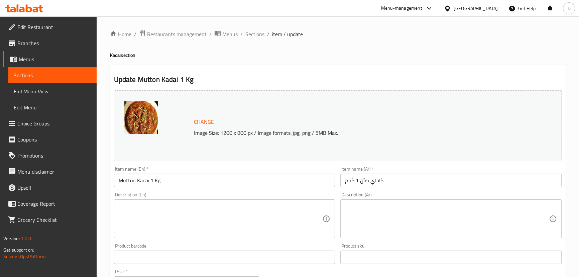
click at [200, 212] on textarea at bounding box center [221, 219] width 204 height 32
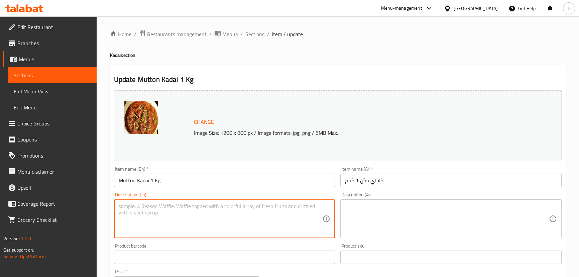
paste textarea "One kilo serving of aromatic mutton kadai."
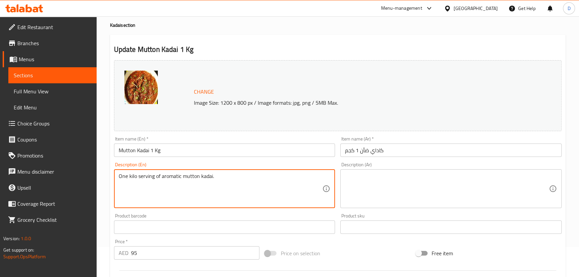
scroll to position [60, 0]
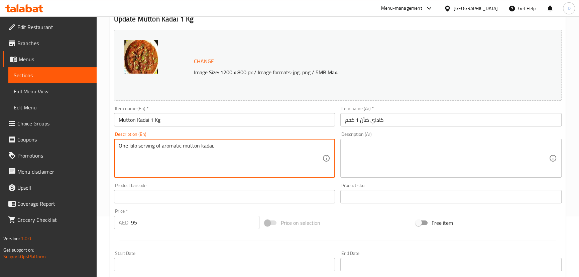
type textarea "One kilo serving of aromatic mutton kadai."
click at [377, 160] on textarea at bounding box center [447, 158] width 204 height 32
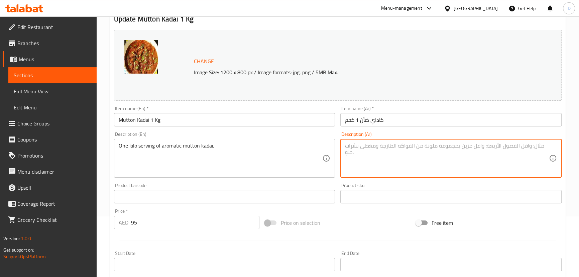
paste textarea "كيلو واحد من لحم الضأن العطري كاداي."
click at [372, 145] on textarea "كيلو واحد من لحم الضأن العطري كاداي." at bounding box center [447, 158] width 204 height 32
click at [354, 147] on textarea "كيلو واحد من لحم الضأن عطري كاداي." at bounding box center [447, 158] width 204 height 32
drag, startPoint x: 369, startPoint y: 144, endPoint x: 381, endPoint y: 146, distance: 11.8
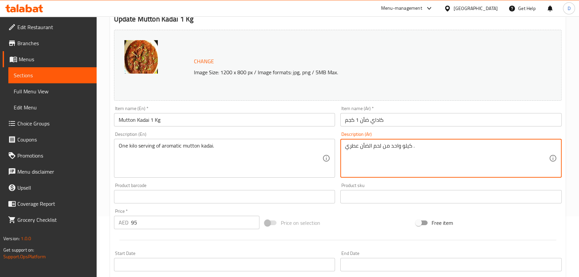
click at [381, 146] on textarea "كيلو واحد من لحم الضأن عطري ." at bounding box center [447, 158] width 204 height 32
paste textarea "اداي"
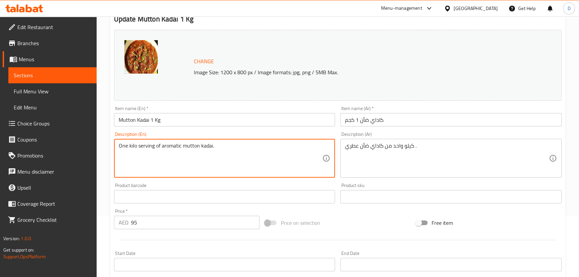
click at [150, 143] on textarea "One kilo serving of aromatic mutton kadai." at bounding box center [221, 158] width 204 height 32
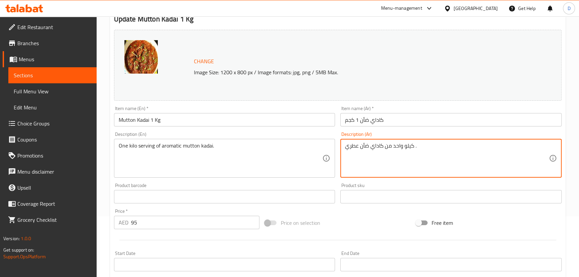
paste textarea "حصة"
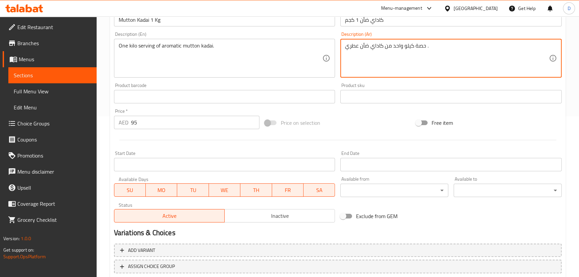
scroll to position [205, 0]
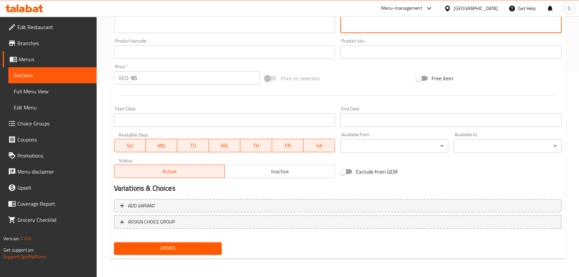
type textarea "حصة كيلو واحد من كاداي ضأن عطري ."
click at [189, 249] on span "Update" at bounding box center [167, 248] width 97 height 8
click at [141, 242] on button "Update" at bounding box center [168, 248] width 108 height 12
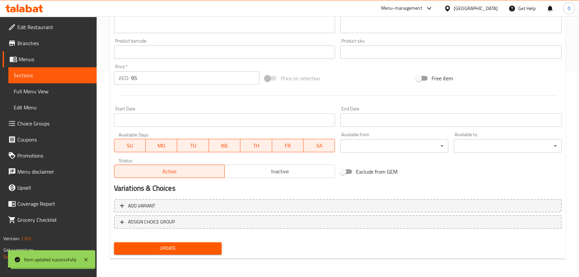
click at [79, 73] on span "Sections" at bounding box center [52, 75] width 77 height 8
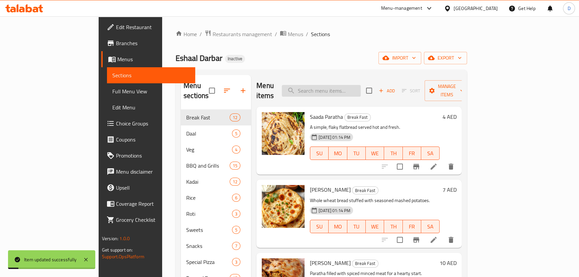
click at [360, 87] on input "search" at bounding box center [321, 91] width 79 height 12
paste input "[PERSON_NAME] Special [PERSON_NAME] (Beef)"
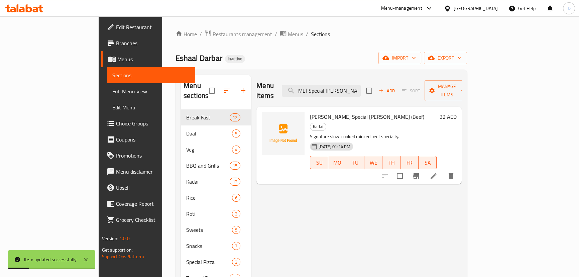
type input "[PERSON_NAME] Special [PERSON_NAME] (Beef)"
click at [437, 172] on icon at bounding box center [433, 176] width 8 height 8
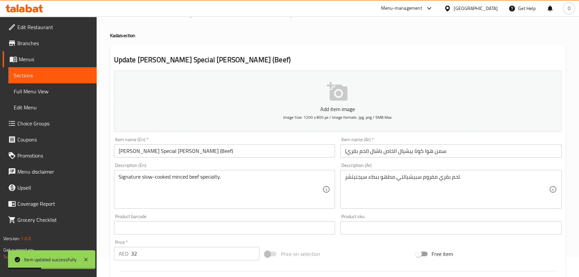
scroll to position [30, 0]
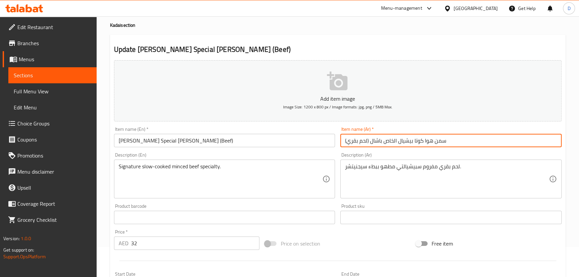
drag, startPoint x: 435, startPoint y: 141, endPoint x: 448, endPoint y: 143, distance: 13.5
click at [448, 143] on input "سمن هوا كوتا بيشيال الخاص باشال (لحم بقري)" at bounding box center [450, 140] width 221 height 13
drag, startPoint x: 412, startPoint y: 140, endPoint x: 369, endPoint y: 139, distance: 43.1
click at [369, 139] on input "جوشت هوا كوتا بيشيال الخاص باشال (لحم بقري)" at bounding box center [450, 140] width 221 height 13
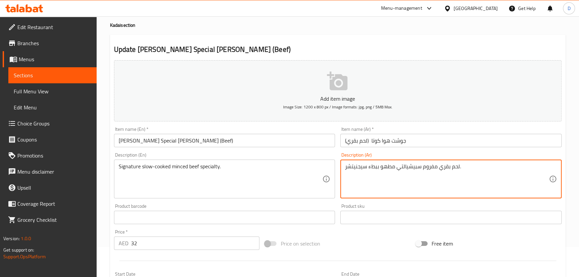
click at [370, 140] on input "جوشت هوا كوتا (لحم بقري)" at bounding box center [450, 140] width 221 height 13
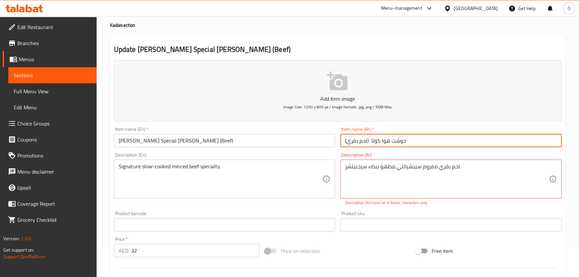
paste input "اشال"
type input "جوشت هوا كوتا اشال سبيشيال (لحم بقري)"
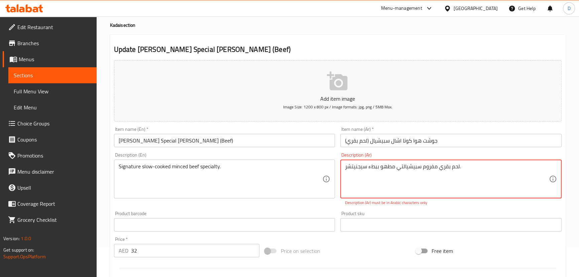
click at [432, 167] on textarea "لحم بقري مفروم سبيشيالتي مطهو ​​ببطء سيجنيتشر." at bounding box center [447, 179] width 204 height 32
click at [432, 167] on textarea at bounding box center [447, 179] width 204 height 32
paste textarea "لحم بقري مفروم سبيشيالتي مطهو ​​ببطء سيجنيتشر."
type textarea "ل"
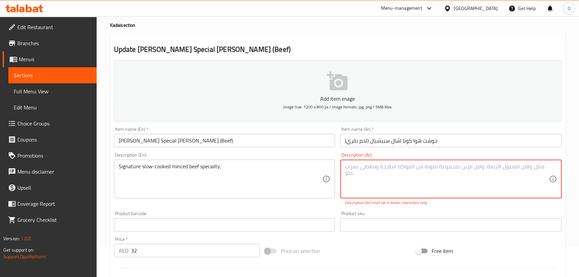
click at [437, 168] on textarea at bounding box center [447, 179] width 204 height 32
paste textarea "لحم بقري مفروم سبيشيالتي مطهو ​​ببطء سيجنيتشر."
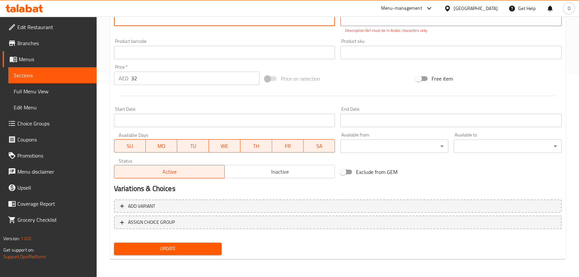
click at [179, 247] on span "Update" at bounding box center [167, 248] width 97 height 8
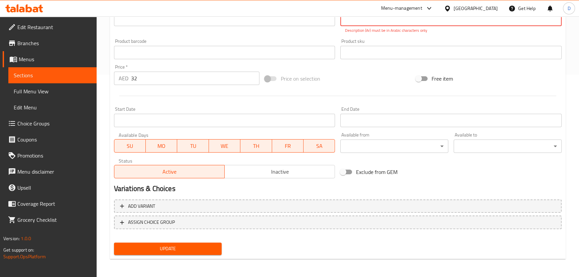
scroll to position [58, 0]
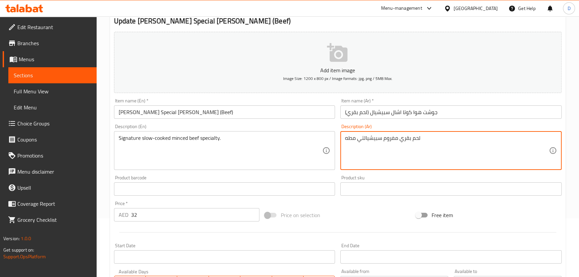
click at [364, 135] on textarea "لحم بقري مفروم سبيشيالتي مطه" at bounding box center [447, 151] width 204 height 32
paste textarea "و ​​ببطء سيجنيتشر."
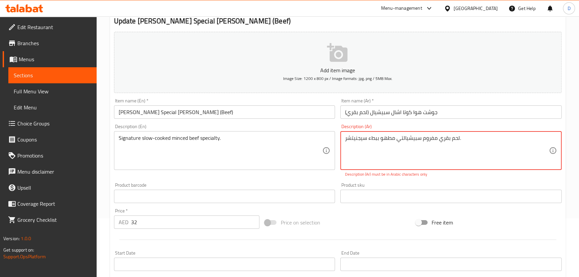
click at [377, 139] on textarea "لحم بقري مفروم سبيشيالتي مطهو ​​ببطء سيجنيتشر." at bounding box center [447, 151] width 204 height 32
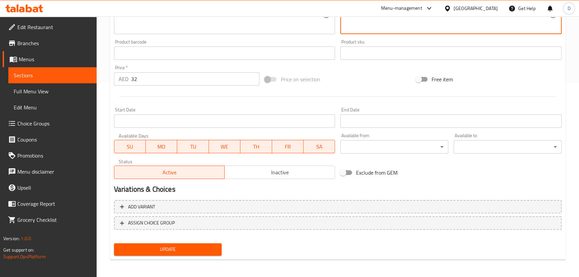
scroll to position [195, 0]
type textarea "لحم بقري مفروم سبيشيالتي مطهو ببطء سيجنيتشر."
click at [193, 247] on span "Update" at bounding box center [167, 248] width 97 height 8
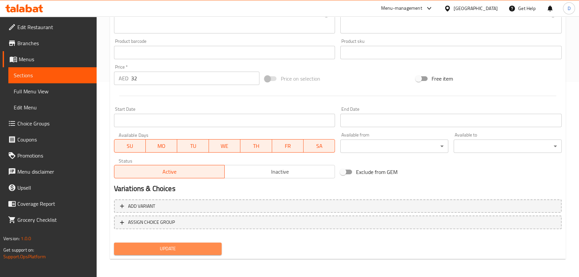
click at [149, 244] on span "Update" at bounding box center [167, 248] width 97 height 8
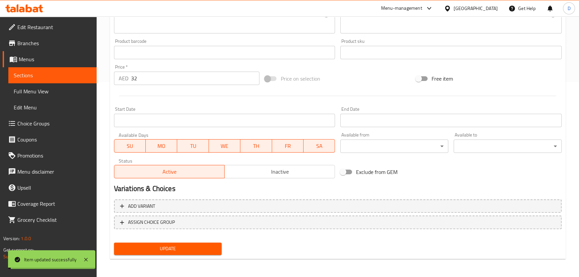
click at [69, 75] on span "Sections" at bounding box center [52, 75] width 77 height 8
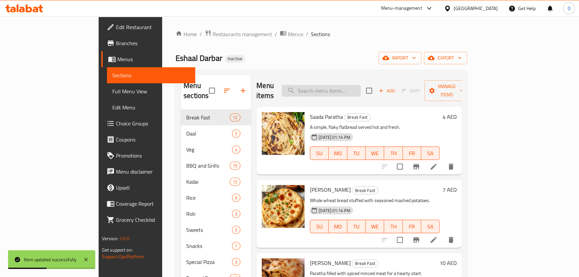
click at [350, 89] on input "search" at bounding box center [321, 91] width 79 height 12
paste input "Mix BBQ Rice Platter (Rice+Salad+Raita)"
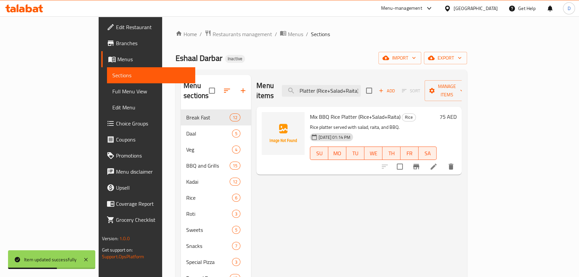
type input "Mix BBQ Rice Platter (Rice+Salad+Raita)"
click at [443, 160] on li at bounding box center [433, 166] width 19 height 12
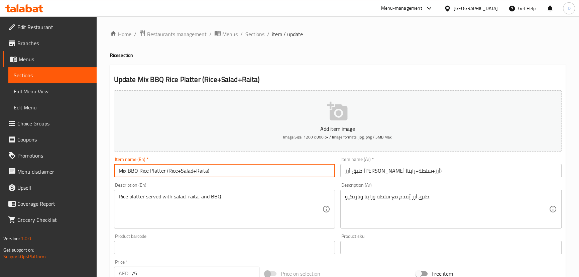
drag, startPoint x: 166, startPoint y: 169, endPoint x: 211, endPoint y: 168, distance: 44.8
click at [211, 168] on input "Mix BBQ Rice Platter (Rice+Salad+Raita)" at bounding box center [224, 170] width 221 height 13
type input "Mix BBQ Rice Platter"
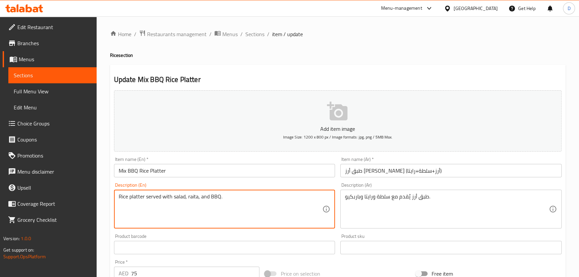
click at [192, 199] on textarea "Rice platter served with salad, raita, and BBQ." at bounding box center [221, 209] width 204 height 32
paste textarea "(Rice+Salad+Raita)"
type textarea "(Rice+Salad+Raita)"
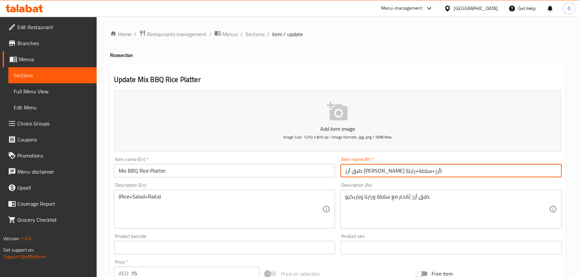
drag, startPoint x: 380, startPoint y: 174, endPoint x: 340, endPoint y: 172, distance: 40.8
click at [340, 172] on div "Item name (Ar)   * طبق أرز باربيكيو ميكس (أرز+سلطة+رايتا) Item name (Ar) *" at bounding box center [450, 167] width 226 height 26
type input "طبق أرز [PERSON_NAME]"
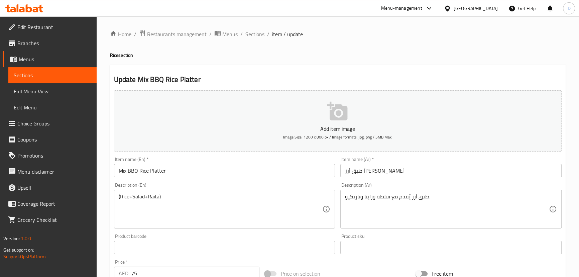
click at [375, 192] on div "طبق أرز يُقدم مع سلطة ورايتا وباربكيو. Description (Ar)" at bounding box center [450, 208] width 221 height 39
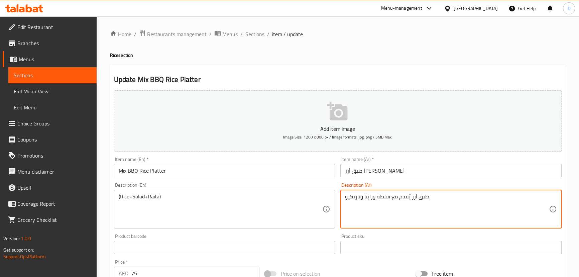
click at [375, 201] on textarea "طبق أرز يُقدم مع سلطة ورايتا وباربكيو." at bounding box center [447, 209] width 204 height 32
paste textarea "(أرز+سلطة+رايتا)"
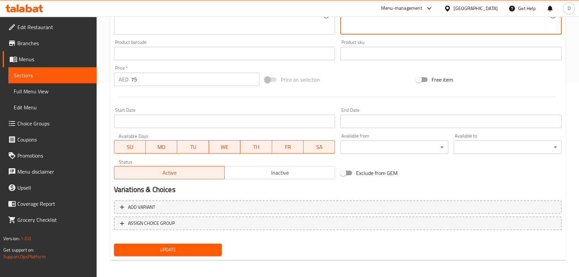
scroll to position [195, 0]
type textarea "(أرز+سلطة+رايتا)"
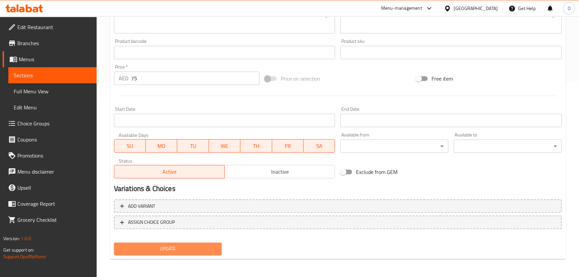
click at [212, 251] on span "Update" at bounding box center [167, 248] width 97 height 8
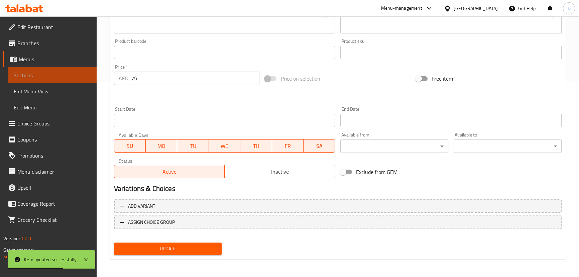
click at [79, 71] on span "Sections" at bounding box center [52, 75] width 77 height 8
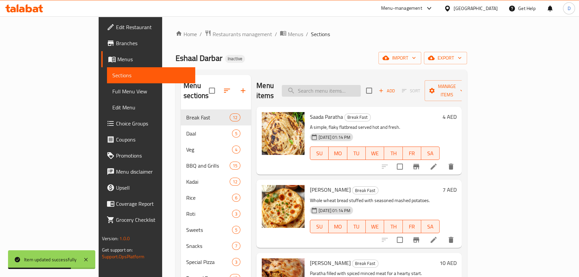
click at [360, 85] on input "search" at bounding box center [321, 91] width 79 height 12
paste input "Aromatic rice layered with spiced chicken."
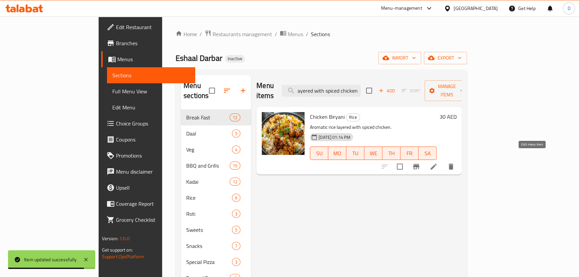
type input "Aromatic rice layered with spiced chicken."
click at [437, 162] on icon at bounding box center [433, 166] width 8 height 8
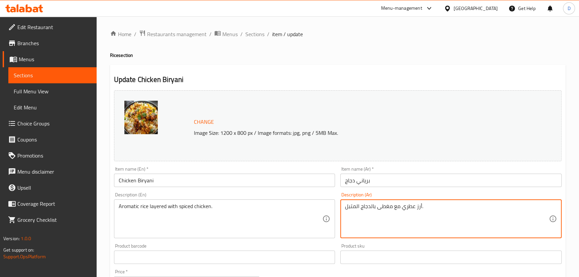
click at [395, 206] on textarea "أرز عطري مع مغطى بالدجاج المتبل." at bounding box center [447, 219] width 204 height 32
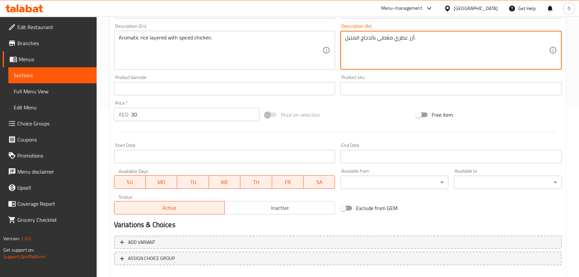
scroll to position [182, 0]
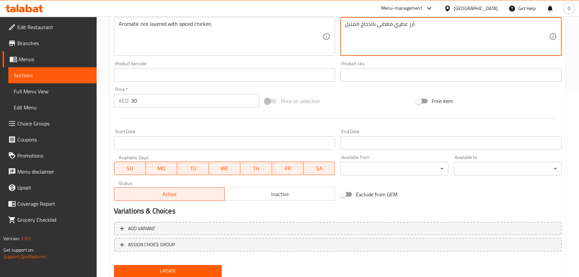
type textarea "أرز عطري مغطى بالدجاج المتبل."
click at [210, 266] on button "Update" at bounding box center [168, 271] width 108 height 12
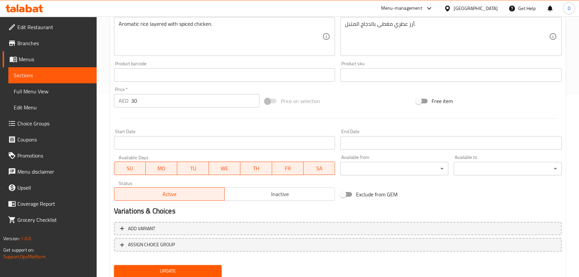
click at [44, 34] on link "Edit Restaurant" at bounding box center [50, 27] width 94 height 16
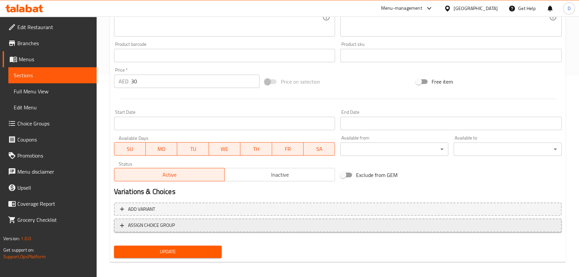
scroll to position [205, 0]
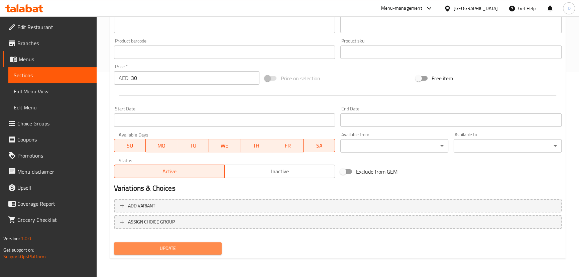
click at [178, 242] on button "Update" at bounding box center [168, 248] width 108 height 12
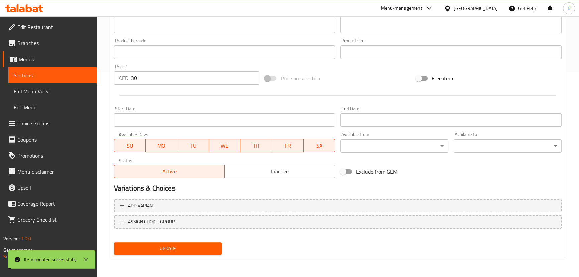
click at [93, 74] on link "Sections" at bounding box center [52, 75] width 88 height 16
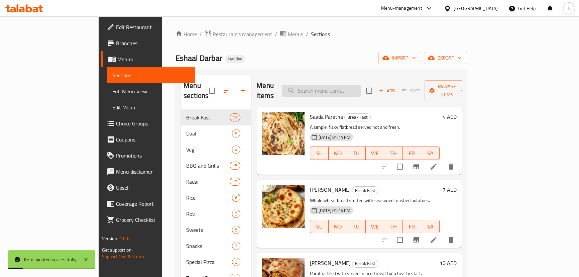
click at [356, 86] on input "search" at bounding box center [321, 91] width 79 height 12
paste input "angy flavor"
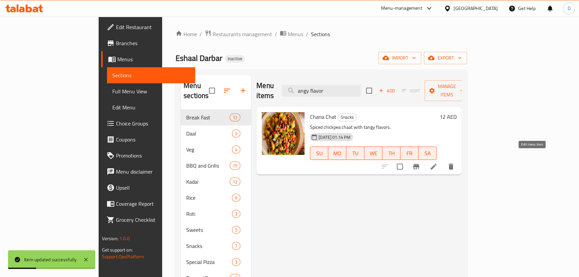
type input "angy flavor"
click at [437, 162] on icon at bounding box center [433, 166] width 8 height 8
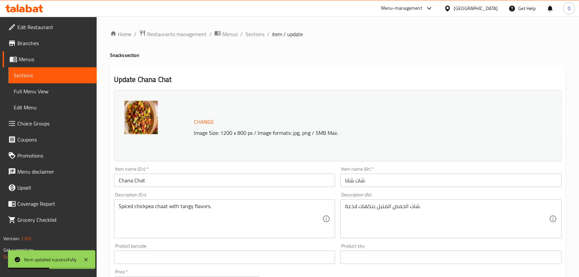
scroll to position [60, 0]
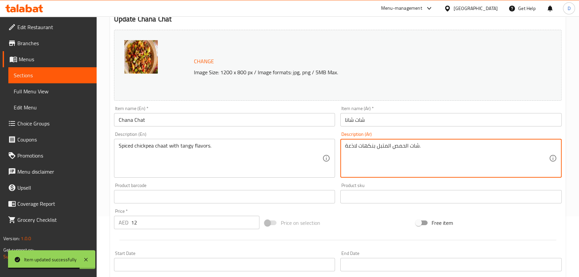
drag, startPoint x: 347, startPoint y: 145, endPoint x: 356, endPoint y: 145, distance: 9.0
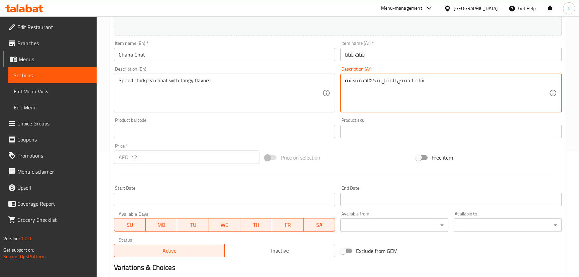
scroll to position [205, 0]
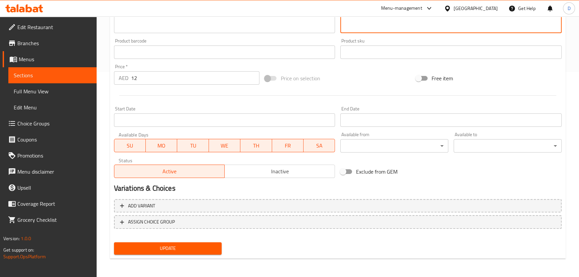
type textarea "شات الحمص المتبل بنكهات منعشة."
click at [198, 246] on span "Update" at bounding box center [167, 248] width 97 height 8
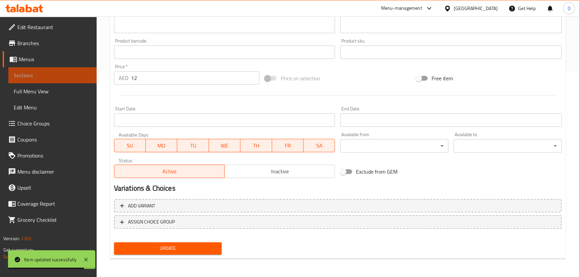
click at [64, 76] on span "Sections" at bounding box center [52, 75] width 77 height 8
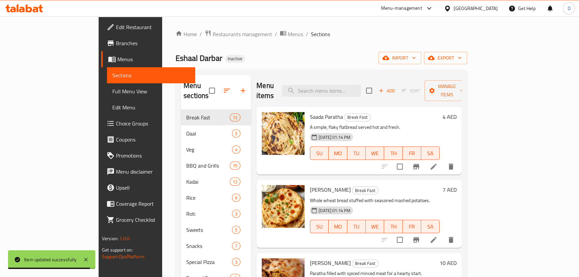
click at [349, 77] on div "Menu items Add Sort Manage items" at bounding box center [358, 91] width 205 height 32
click at [347, 85] on input "search" at bounding box center [321, 91] width 79 height 12
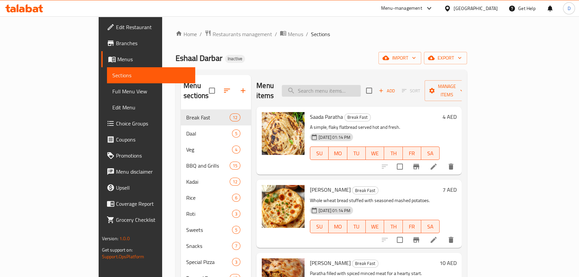
paste input "Sweet Lassi"
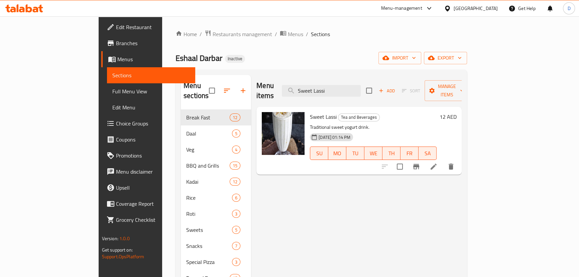
type input "Sweet Lassi"
click at [443, 160] on li at bounding box center [433, 166] width 19 height 12
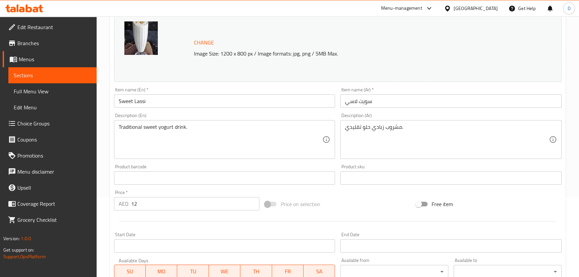
scroll to position [91, 0]
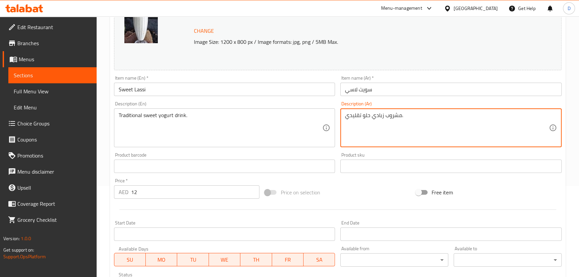
click at [366, 117] on textarea "مشروب زبادي حلو تقليدي." at bounding box center [447, 128] width 204 height 32
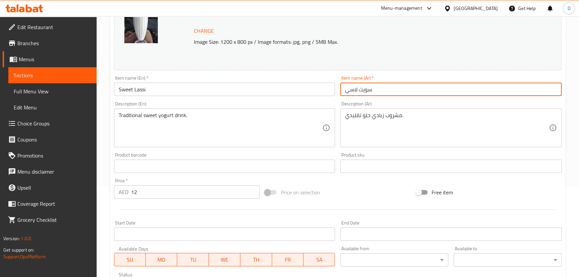
drag, startPoint x: 357, startPoint y: 91, endPoint x: 381, endPoint y: 90, distance: 23.4
click at [381, 90] on input "سويت لاسي" at bounding box center [450, 89] width 221 height 13
click at [367, 89] on input "لاسي" at bounding box center [450, 89] width 221 height 13
paste input "حلو"
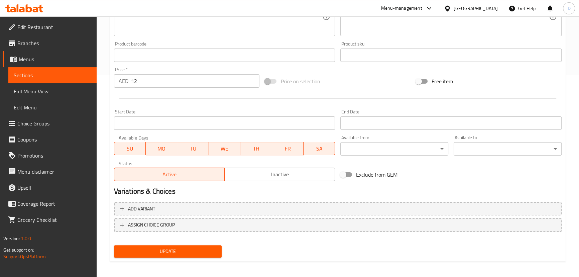
scroll to position [205, 0]
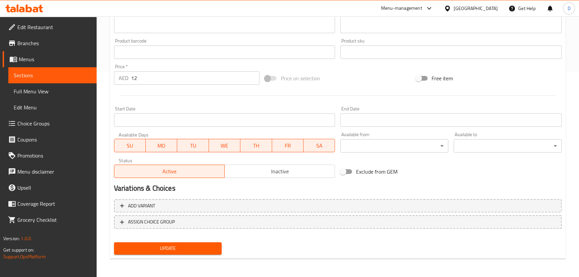
type input "لاسي حلو"
click at [218, 247] on button "Update" at bounding box center [168, 248] width 108 height 12
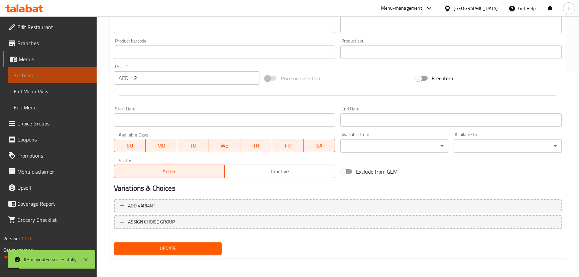
click at [72, 77] on span "Sections" at bounding box center [52, 75] width 77 height 8
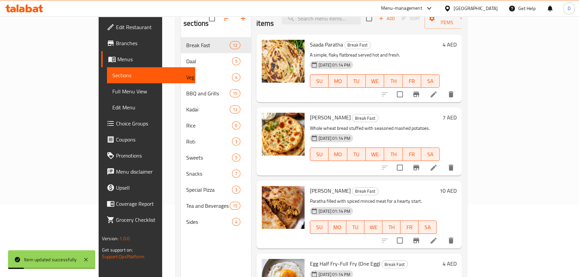
scroll to position [33, 0]
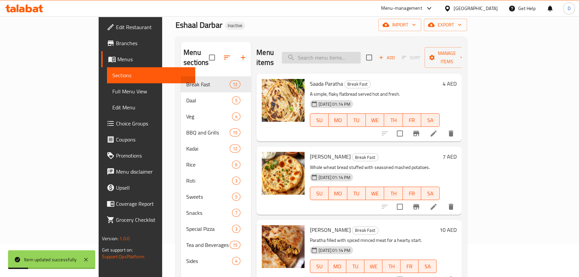
click at [360, 52] on input "search" at bounding box center [321, 58] width 79 height 12
paste input "Savory yogurt-based drink with salt."
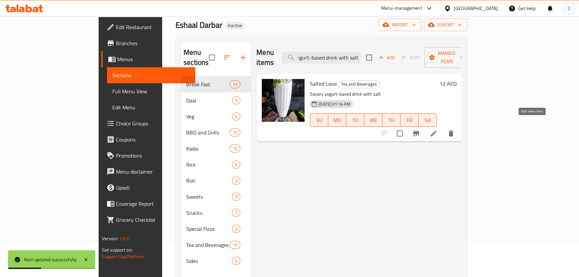
type input "Savory yogurt-based drink with salt."
click at [436, 130] on icon at bounding box center [433, 133] width 6 height 6
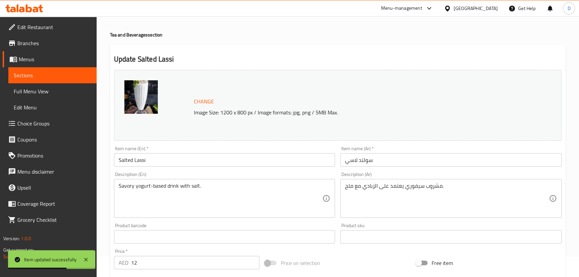
scroll to position [30, 0]
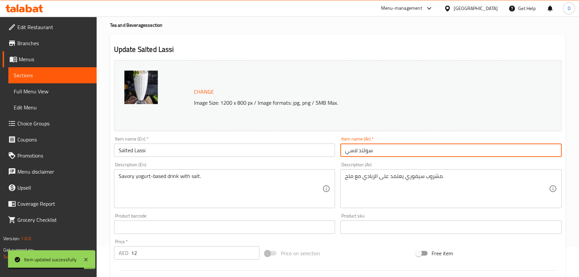
drag, startPoint x: 358, startPoint y: 150, endPoint x: 381, endPoint y: 151, distance: 22.7
click at [381, 151] on input "سولتد لاسي" at bounding box center [450, 149] width 221 height 13
click at [366, 154] on input "لاسي" at bounding box center [450, 149] width 221 height 13
type input "لاسي مملح"
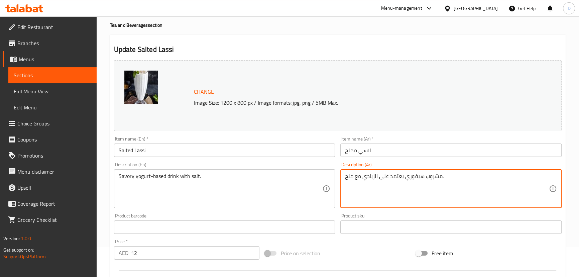
click at [415, 177] on textarea "مشروب سيفوري يعتمد على الزبادي مع ملح." at bounding box center [447, 189] width 204 height 32
drag, startPoint x: 379, startPoint y: 177, endPoint x: 402, endPoint y: 177, distance: 23.0
click at [402, 177] on textarea "مشروب مالح يعتمد على الزبادي مع ملح." at bounding box center [447, 189] width 204 height 32
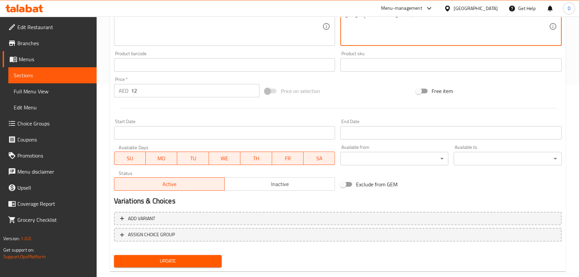
scroll to position [205, 0]
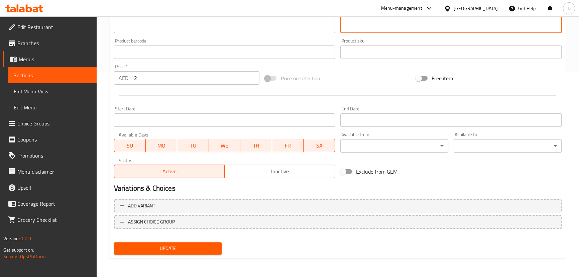
type textarea "مشروب مالح أساسه الزبادي مع ملح."
click at [179, 246] on span "Update" at bounding box center [167, 248] width 97 height 8
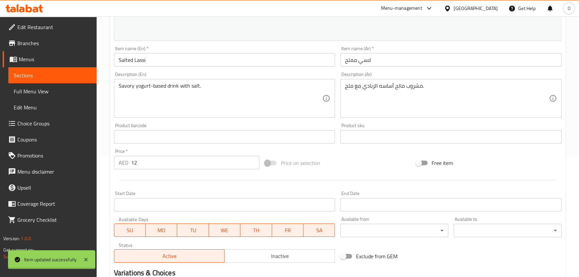
scroll to position [114, 0]
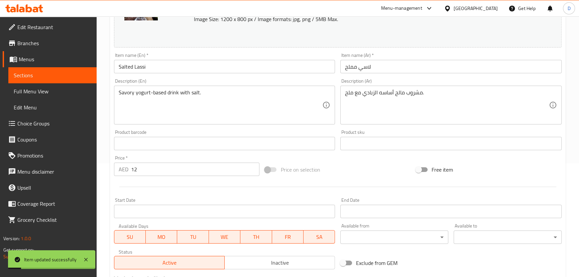
drag, startPoint x: 88, startPoint y: 74, endPoint x: 142, endPoint y: 0, distance: 92.1
click at [88, 74] on span "Sections" at bounding box center [52, 75] width 77 height 8
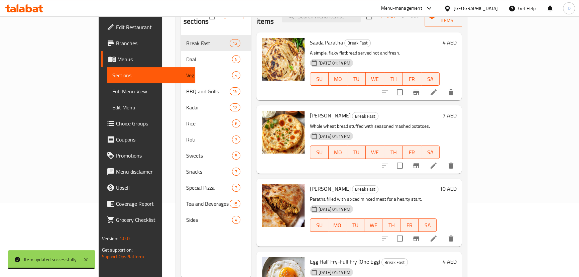
scroll to position [63, 0]
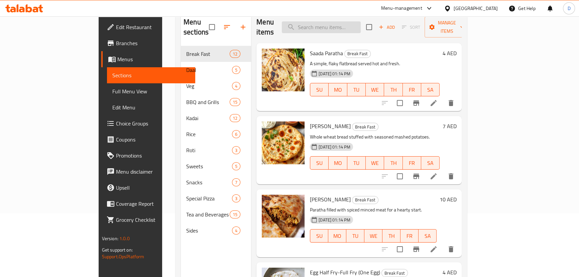
click at [341, 24] on input "search" at bounding box center [321, 27] width 79 height 12
paste input "MIX Veg Raita"
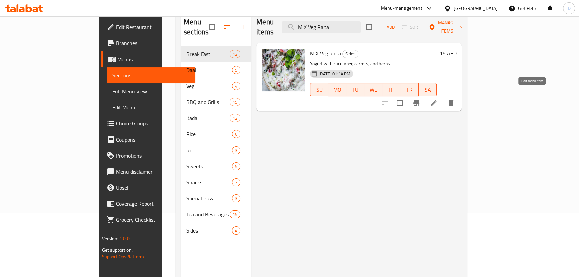
type input "MIX Veg Raita"
click at [437, 99] on icon at bounding box center [433, 103] width 8 height 8
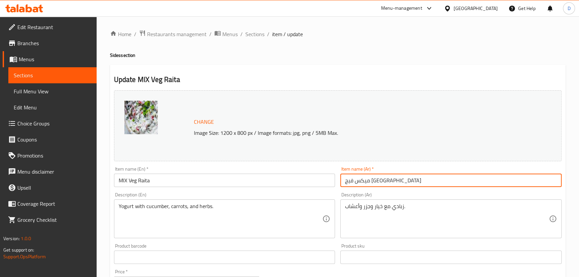
drag, startPoint x: 353, startPoint y: 183, endPoint x: 387, endPoint y: 180, distance: 34.2
click at [387, 180] on input "ميكس فيج [GEOGRAPHIC_DATA]" at bounding box center [450, 179] width 221 height 13
click at [387, 180] on input "رايتا" at bounding box center [450, 179] width 221 height 13
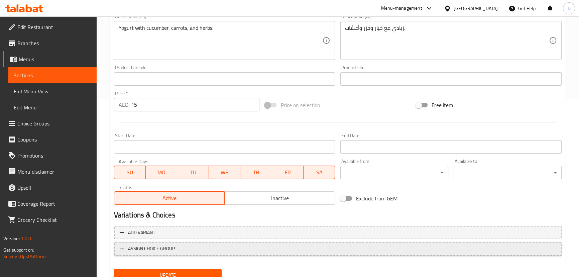
scroll to position [205, 0]
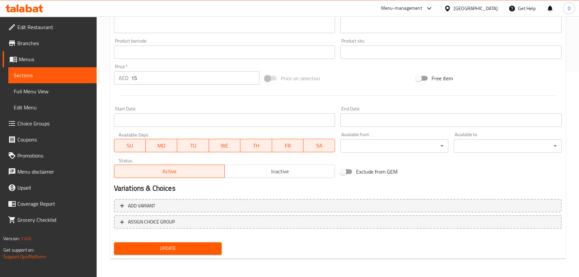
type input "رايتا بالخضروات المشكلة"
click at [187, 247] on span "Update" at bounding box center [167, 248] width 97 height 8
click at [187, 252] on span "Update" at bounding box center [167, 248] width 97 height 8
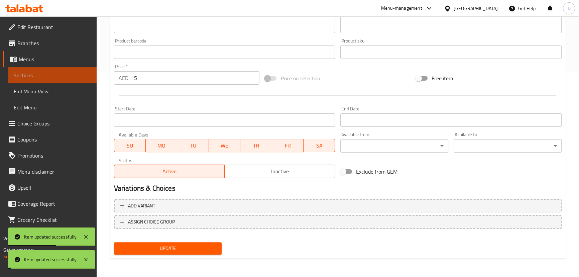
click at [77, 78] on span "Sections" at bounding box center [52, 75] width 77 height 8
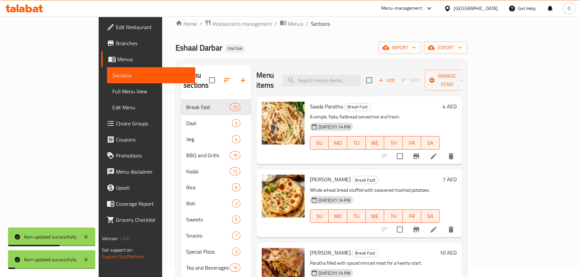
scroll to position [3, 0]
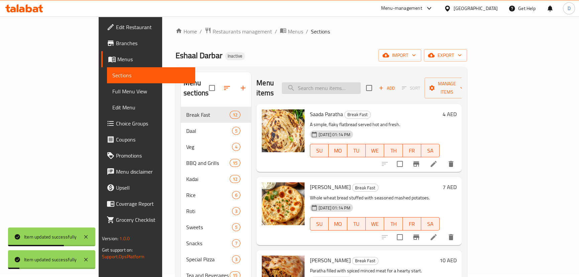
click at [337, 83] on input "search" at bounding box center [321, 88] width 79 height 12
paste input "Cooling"
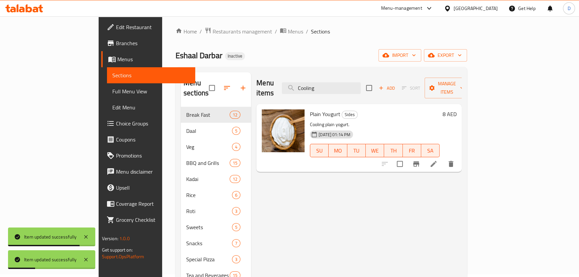
type input "Cooling"
click at [437, 160] on icon at bounding box center [433, 164] width 8 height 8
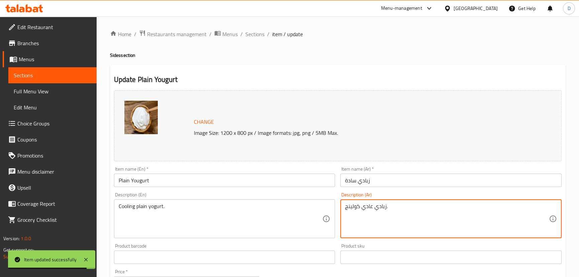
drag, startPoint x: 359, startPoint y: 206, endPoint x: 339, endPoint y: 205, distance: 19.7
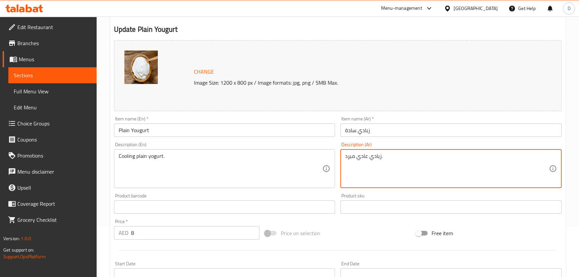
scroll to position [205, 0]
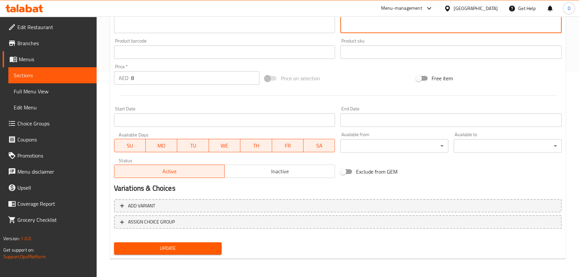
type textarea "زبادي عادي مبرد."
click at [207, 250] on span "Update" at bounding box center [167, 248] width 97 height 8
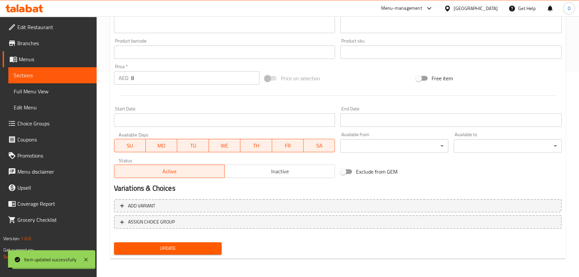
drag, startPoint x: 82, startPoint y: 73, endPoint x: 86, endPoint y: 76, distance: 5.5
click at [82, 73] on span "Sections" at bounding box center [52, 75] width 77 height 8
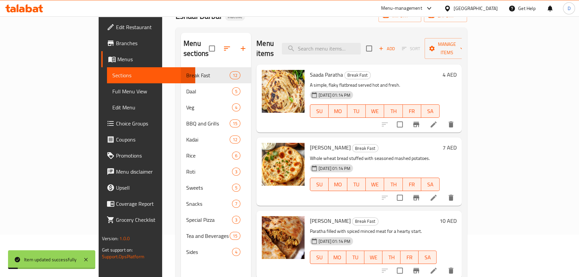
scroll to position [3, 0]
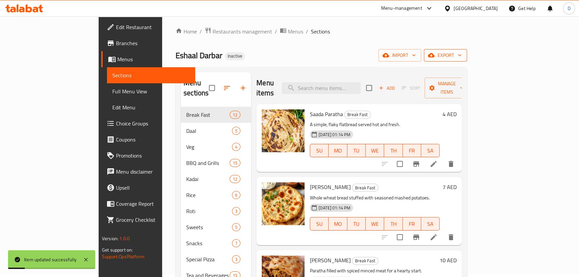
click at [461, 57] on span "export" at bounding box center [445, 55] width 32 height 8
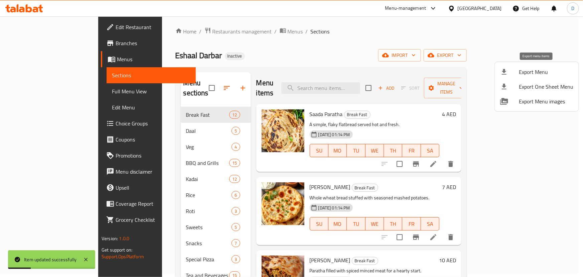
click at [536, 70] on span "Export Menu" at bounding box center [546, 72] width 54 height 8
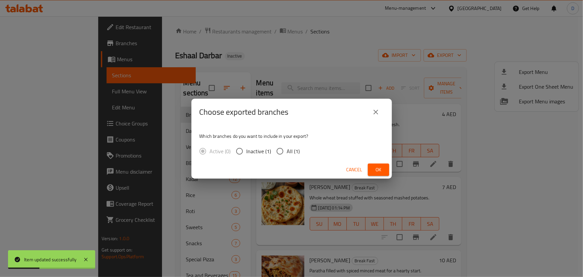
click at [291, 152] on span "All (1)" at bounding box center [293, 151] width 13 height 8
click at [287, 152] on input "All (1)" at bounding box center [280, 151] width 14 height 14
radio input "true"
click at [384, 166] on button "Ok" at bounding box center [378, 169] width 21 height 12
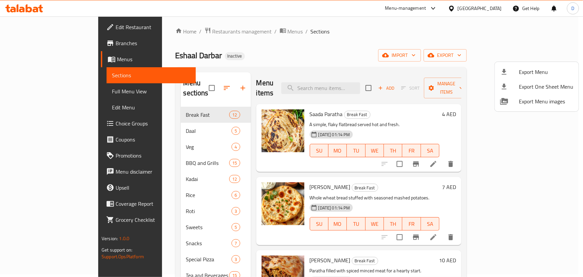
click at [226, 33] on div at bounding box center [291, 138] width 583 height 277
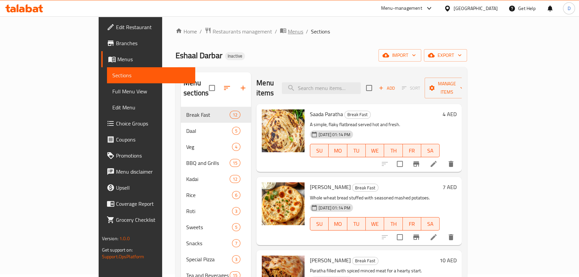
click at [288, 32] on span "Menus" at bounding box center [295, 31] width 15 height 8
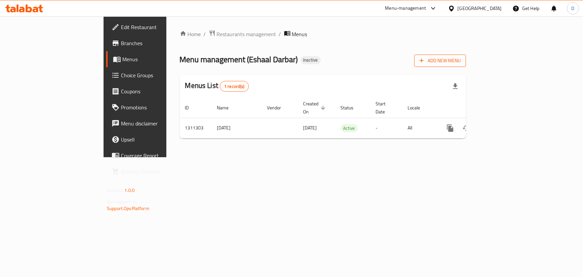
click at [461, 61] on span "Add New Menu" at bounding box center [440, 60] width 41 height 8
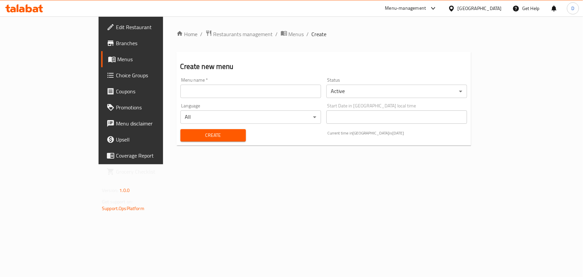
click at [192, 92] on input "text" at bounding box center [250, 91] width 141 height 13
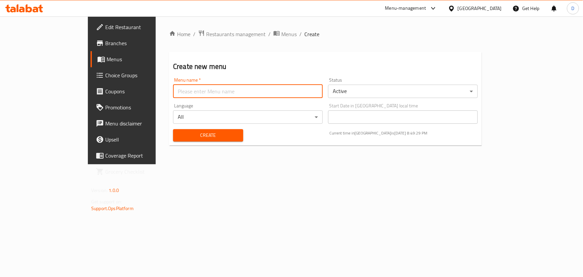
type input "Menu"
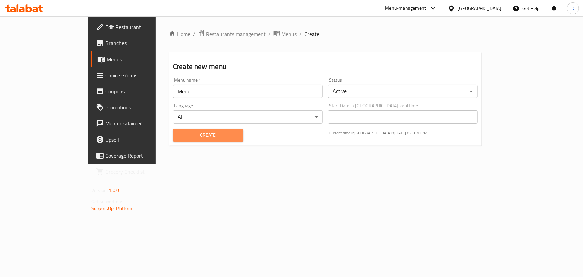
click at [178, 132] on span "Create" at bounding box center [207, 135] width 59 height 8
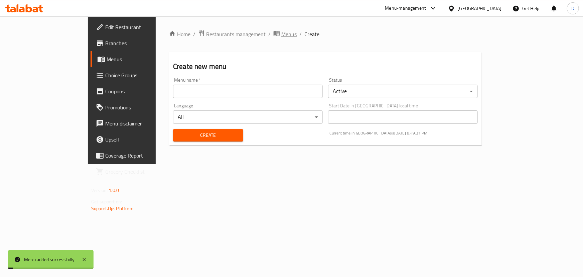
click at [281, 36] on span "Menus" at bounding box center [288, 34] width 15 height 8
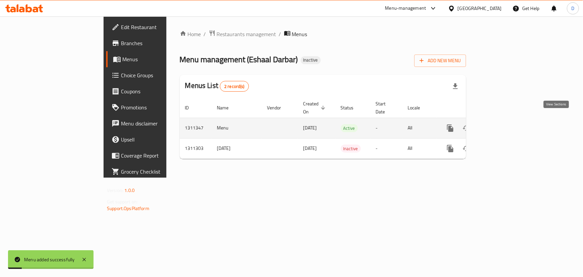
click at [502, 124] on icon "enhanced table" at bounding box center [498, 128] width 8 height 8
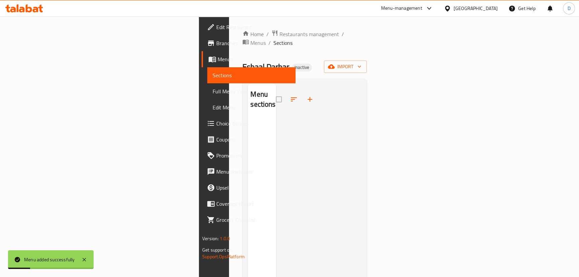
click at [366, 66] on div "Home / Restaurants management / Menus / Sections Eshaal Darbar Inactive import …" at bounding box center [304, 198] width 124 height 336
click at [334, 63] on icon "button" at bounding box center [331, 66] width 7 height 7
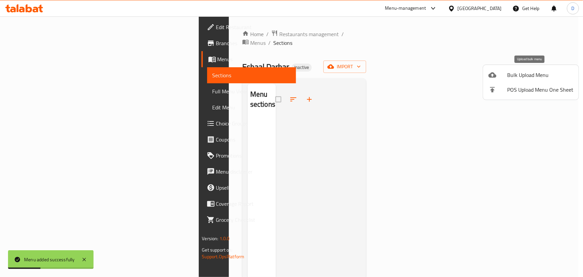
click at [527, 73] on span "Bulk Upload Menu" at bounding box center [540, 75] width 66 height 8
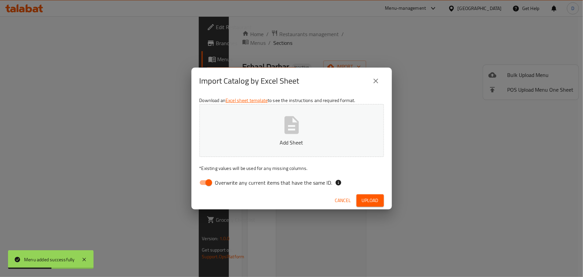
click at [286, 184] on span "Overwrite any current items that have the same ID." at bounding box center [273, 182] width 117 height 8
click at [228, 184] on input "Overwrite any current items that have the same ID." at bounding box center [209, 182] width 38 height 13
checkbox input "false"
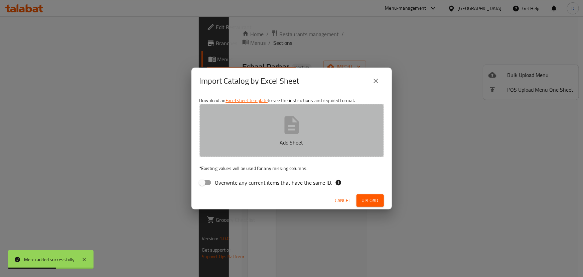
click at [285, 150] on button "Add Sheet" at bounding box center [291, 130] width 184 height 53
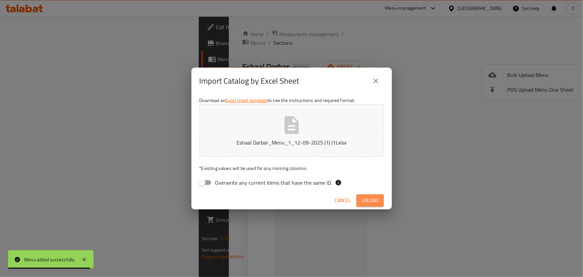
click at [378, 199] on span "Upload" at bounding box center [370, 200] width 17 height 8
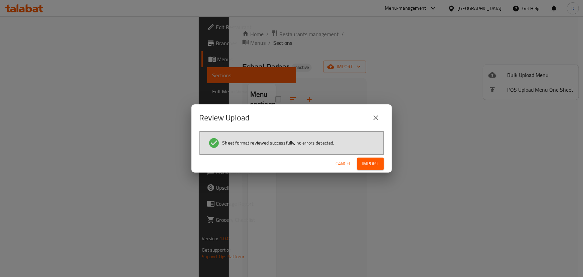
click at [368, 162] on span "Import" at bounding box center [370, 163] width 16 height 8
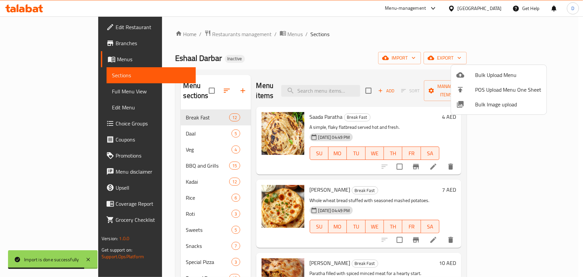
click at [51, 78] on div at bounding box center [291, 138] width 583 height 277
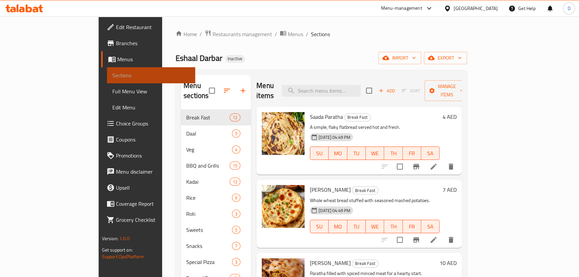
click at [112, 78] on span "Sections" at bounding box center [150, 75] width 77 height 8
drag, startPoint x: 40, startPoint y: 92, endPoint x: 66, endPoint y: 99, distance: 27.0
click at [112, 92] on span "Full Menu View" at bounding box center [150, 91] width 77 height 8
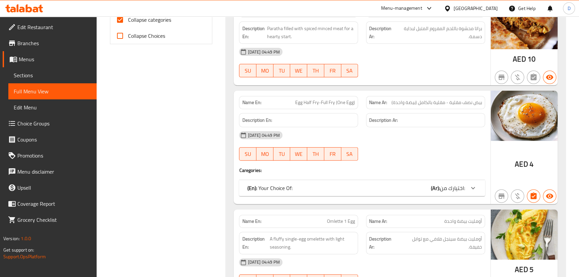
scroll to position [364, 0]
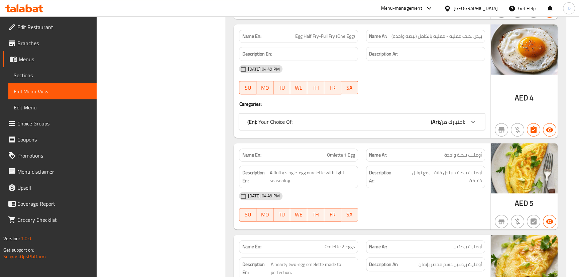
click at [324, 123] on div "(En): Your Choice Of: (Ar): اختيارك من:" at bounding box center [355, 122] width 217 height 8
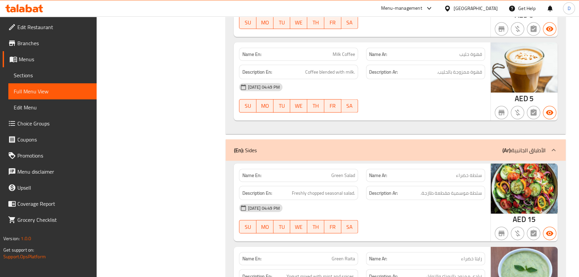
scroll to position [8011, 0]
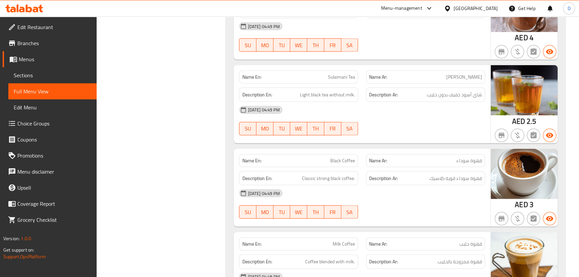
click at [48, 89] on span "Full Menu View" at bounding box center [52, 91] width 77 height 8
click at [28, 60] on span "Menus" at bounding box center [55, 59] width 72 height 8
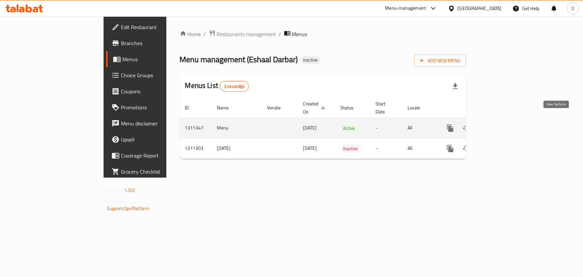
click at [506, 120] on link "enhanced table" at bounding box center [498, 128] width 16 height 16
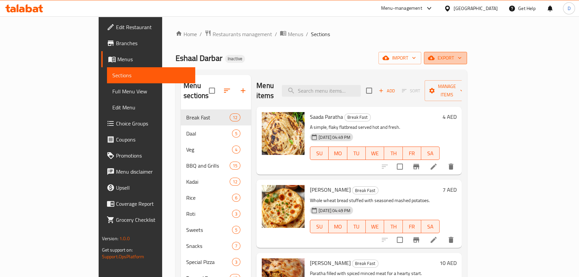
click at [461, 60] on span "export" at bounding box center [445, 58] width 32 height 8
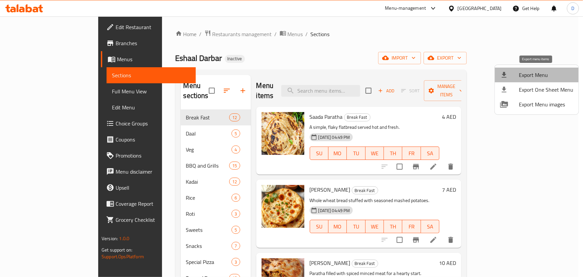
click at [543, 71] on span "Export Menu" at bounding box center [546, 75] width 54 height 8
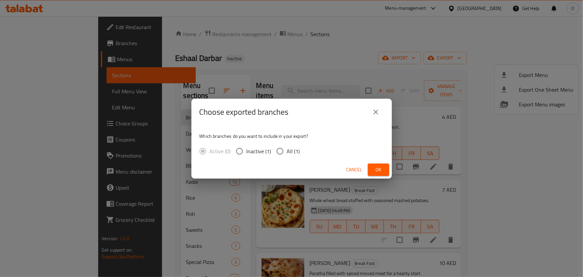
click at [297, 149] on span "All (1)" at bounding box center [293, 151] width 13 height 8
click at [287, 149] on input "All (1)" at bounding box center [280, 151] width 14 height 14
radio input "true"
click at [375, 167] on span "Ok" at bounding box center [378, 169] width 11 height 8
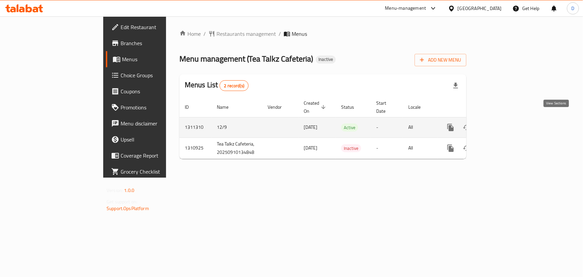
click at [503, 123] on icon "enhanced table" at bounding box center [499, 127] width 8 height 8
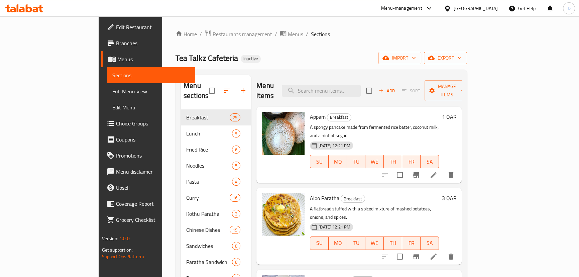
click at [461, 61] on span "export" at bounding box center [445, 58] width 32 height 8
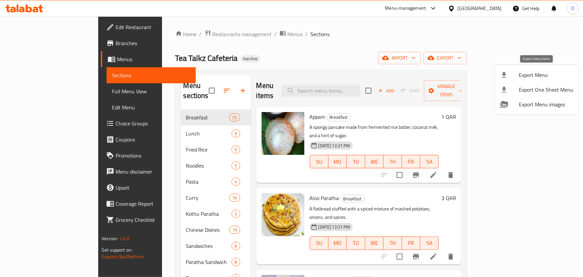
click at [530, 77] on span "Export Menu" at bounding box center [546, 75] width 54 height 8
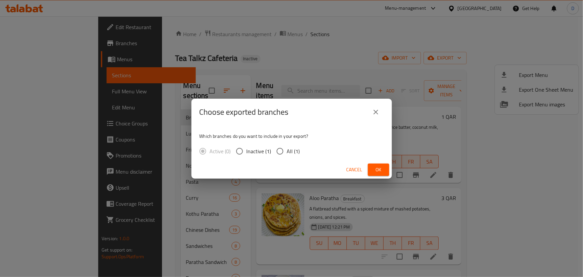
click at [286, 152] on input "All (1)" at bounding box center [280, 151] width 14 height 14
radio input "true"
click at [386, 173] on button "Ok" at bounding box center [378, 169] width 21 height 12
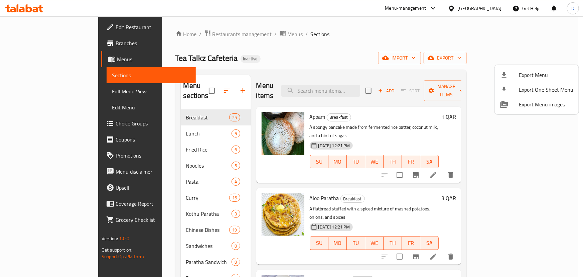
click at [264, 53] on div at bounding box center [291, 138] width 583 height 277
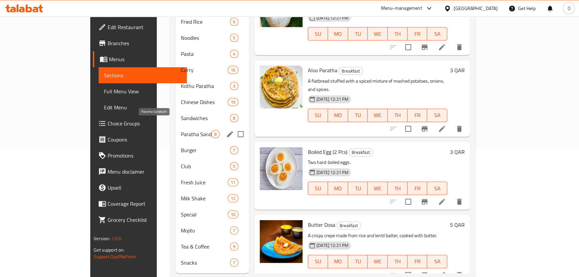
scroll to position [132, 0]
